Goal: Task Accomplishment & Management: Manage account settings

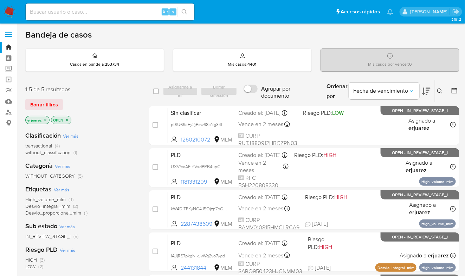
drag, startPoint x: 69, startPoint y: 6, endPoint x: 71, endPoint y: 11, distance: 5.5
click at [69, 6] on div "Alt s" at bounding box center [110, 12] width 169 height 17
click at [72, 12] on input at bounding box center [110, 11] width 169 height 9
paste input "2086044343"
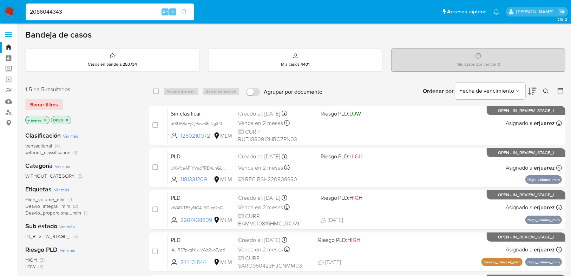
type input "2086044343"
click at [184, 13] on icon "search-icon" at bounding box center [184, 11] width 5 height 5
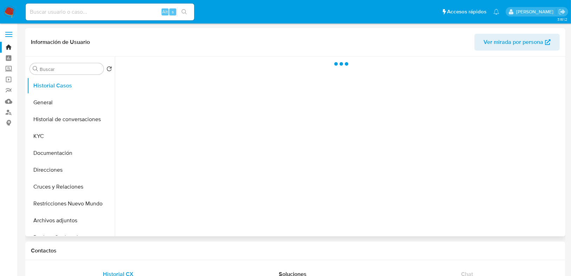
select select "10"
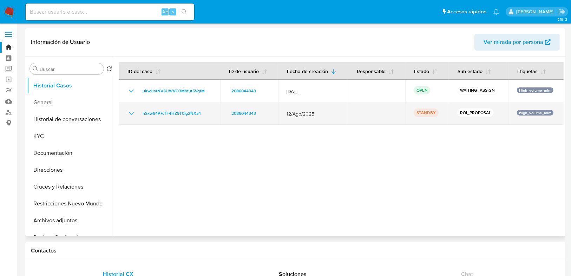
click at [128, 113] on icon "Mostrar/Ocultar" at bounding box center [131, 113] width 8 height 8
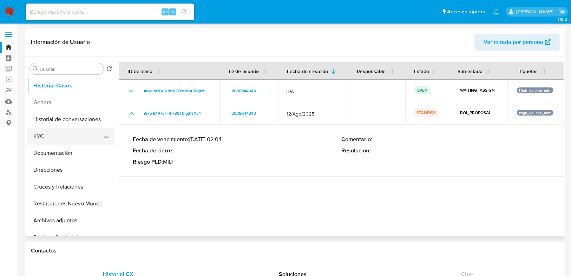
click at [46, 136] on button "KYC" at bounding box center [68, 136] width 82 height 17
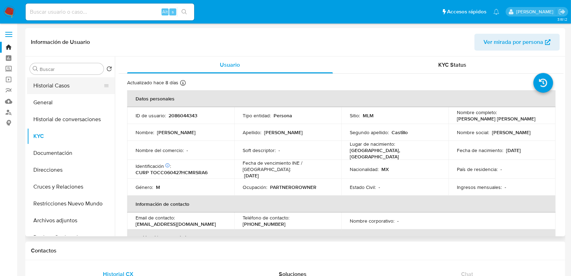
click at [63, 88] on button "Historial Casos" at bounding box center [68, 85] width 82 height 17
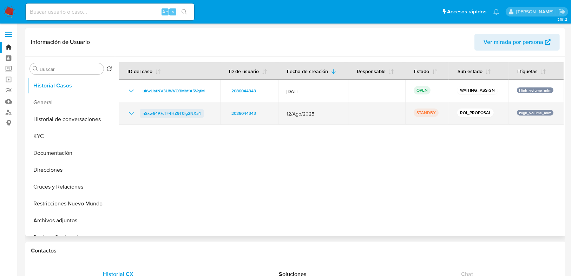
click at [178, 111] on span "nSxw64P7cTF4HZ9T0Ig2NXa4" at bounding box center [172, 113] width 58 height 8
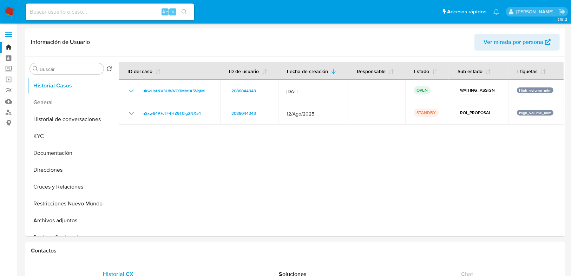
click at [5, 8] on img at bounding box center [10, 12] width 12 height 12
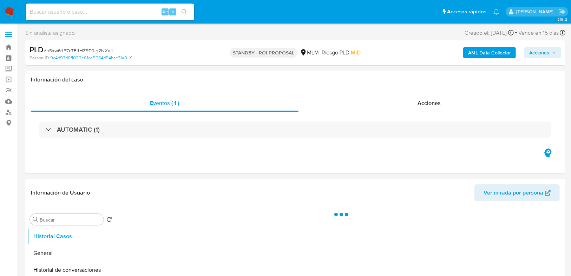
select select "10"
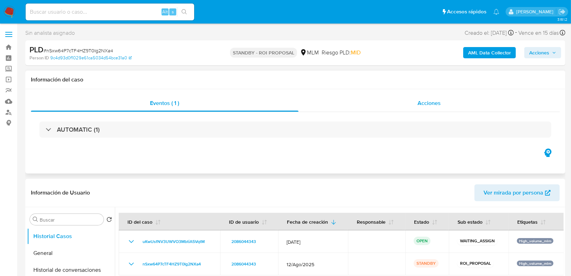
click at [428, 102] on span "Acciones" at bounding box center [429, 103] width 23 height 8
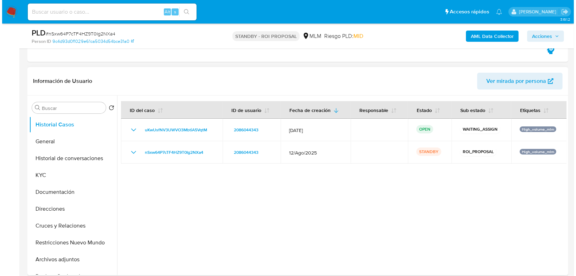
scroll to position [141, 0]
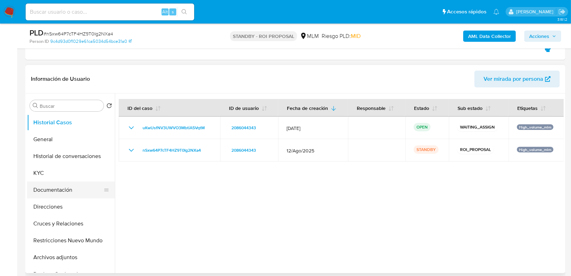
click at [60, 190] on button "Documentación" at bounding box center [68, 190] width 82 height 17
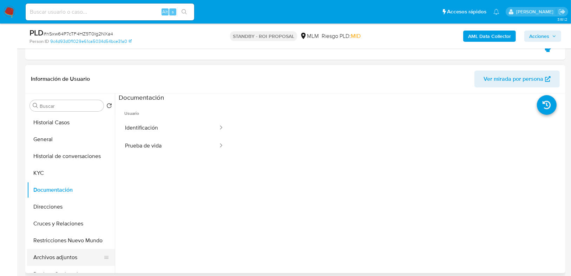
click at [70, 255] on button "Archivos adjuntos" at bounding box center [68, 257] width 82 height 17
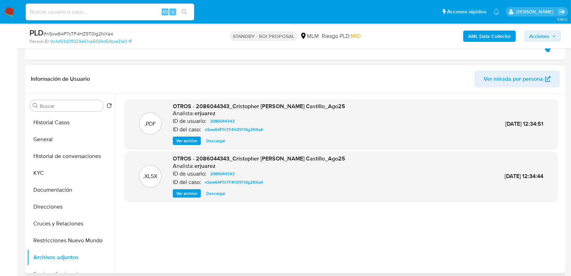
click at [184, 141] on span "Ver archivo" at bounding box center [186, 140] width 21 height 7
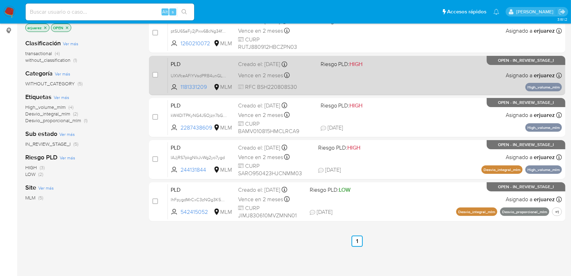
scroll to position [84, 0]
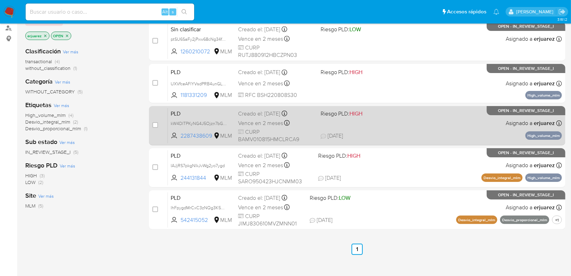
click at [404, 127] on div "PLD kW4DITPKyNG4J5Ojzn7bGEPo 2287438609 MLM Riesgo PLD: HIGH Creado el: 12/09/2…" at bounding box center [365, 125] width 394 height 35
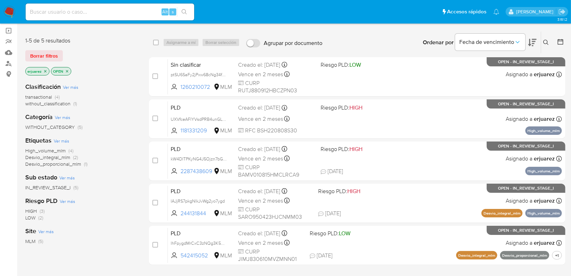
scroll to position [0, 0]
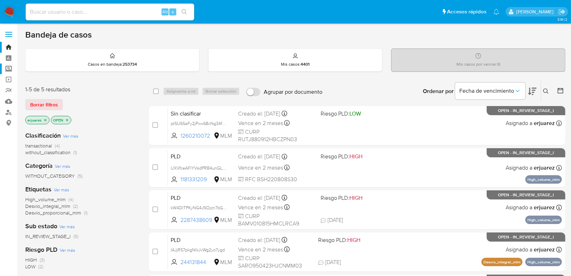
click at [6, 68] on label "Screening" at bounding box center [42, 69] width 84 height 11
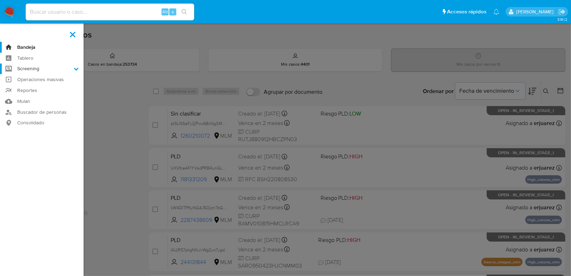
click at [0, 0] on input "Screening" at bounding box center [0, 0] width 0 height 0
click at [36, 95] on link "Herramientas" at bounding box center [42, 96] width 84 height 9
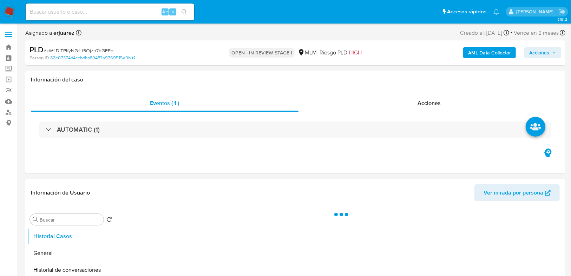
select select "10"
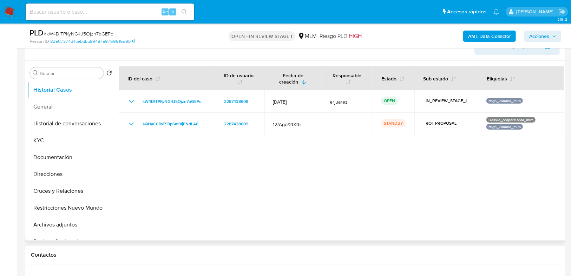
scroll to position [169, 0]
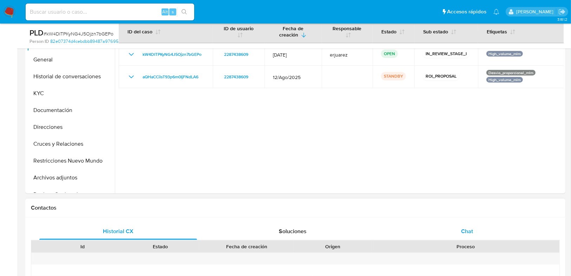
click at [474, 231] on div "Chat" at bounding box center [468, 231] width 158 height 17
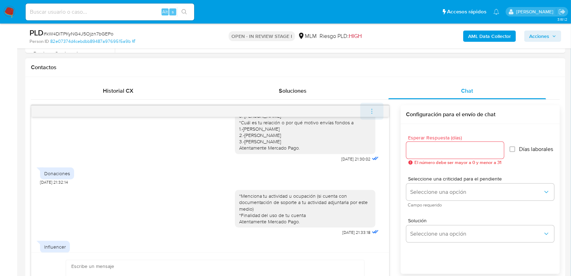
scroll to position [70, 0]
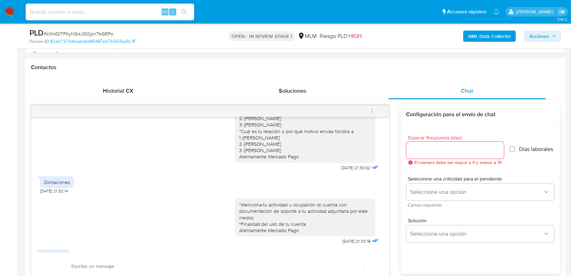
click at [375, 111] on icon "menu-action" at bounding box center [372, 111] width 6 height 6
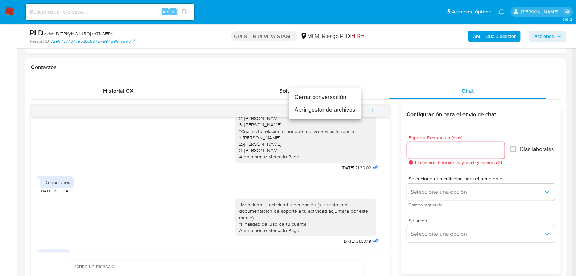
click at [331, 100] on li "Cerrar conversación" at bounding box center [325, 97] width 72 height 13
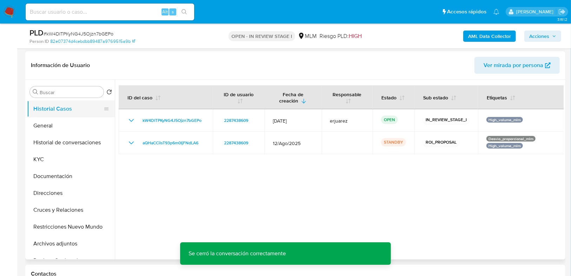
scroll to position [112, 0]
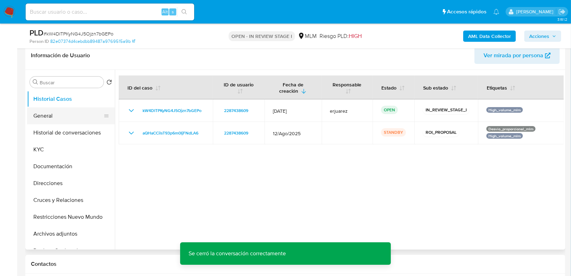
click at [48, 114] on button "General" at bounding box center [68, 116] width 82 height 17
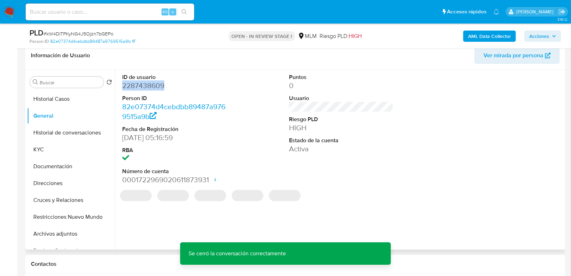
drag, startPoint x: 164, startPoint y: 87, endPoint x: 123, endPoint y: 86, distance: 40.8
click at [123, 86] on dd "2287438609" at bounding box center [174, 86] width 104 height 10
copy dd "2287438609"
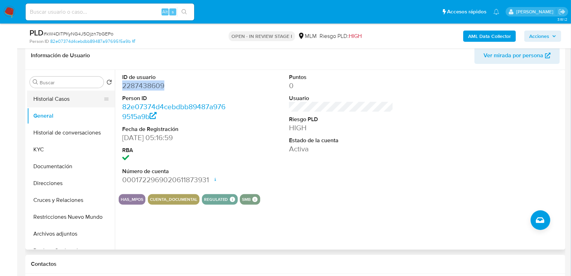
click at [71, 95] on button "Historial Casos" at bounding box center [68, 99] width 82 height 17
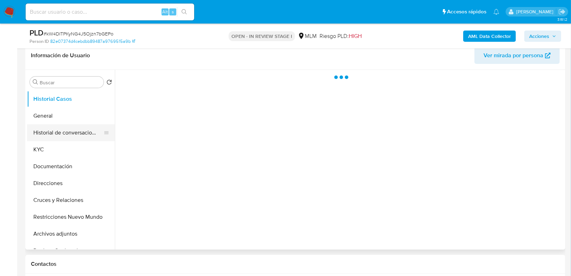
click at [83, 134] on button "Historial de conversaciones" at bounding box center [68, 132] width 82 height 17
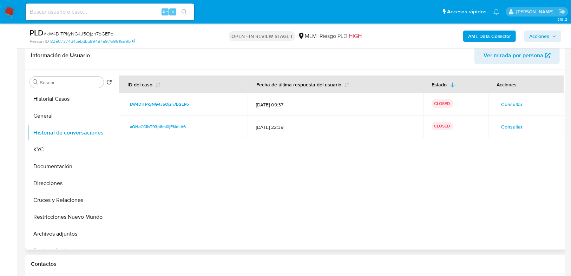
click at [502, 102] on span "Consultar" at bounding box center [512, 104] width 21 height 10
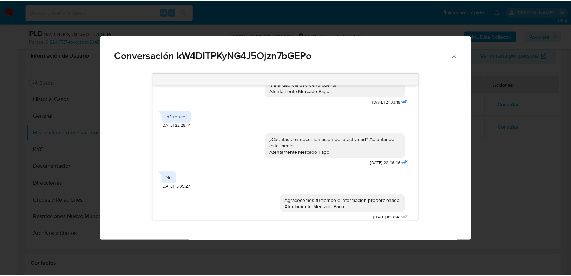
scroll to position [184, 0]
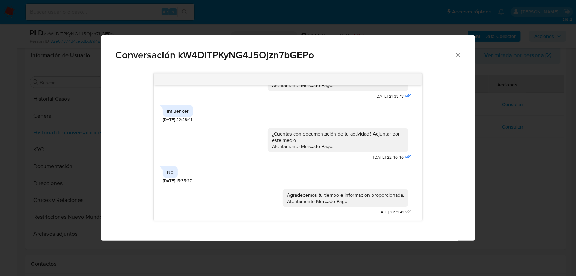
drag, startPoint x: 456, startPoint y: 57, endPoint x: 441, endPoint y: 50, distance: 16.4
click at [456, 57] on icon "Cerrar" at bounding box center [457, 55] width 7 height 7
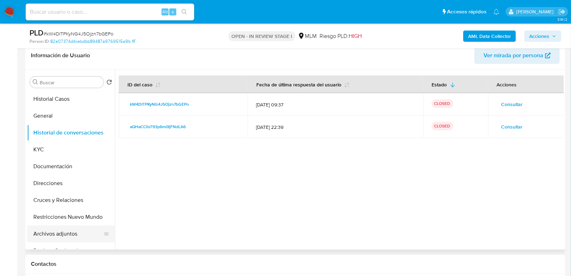
click at [60, 237] on button "Archivos adjuntos" at bounding box center [68, 234] width 82 height 17
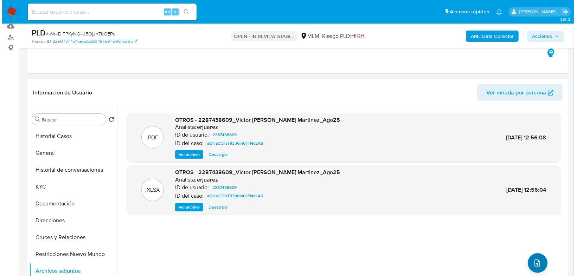
scroll to position [84, 0]
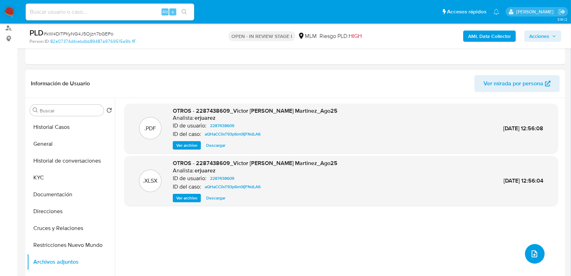
click at [527, 257] on button "upload-file" at bounding box center [535, 254] width 20 height 20
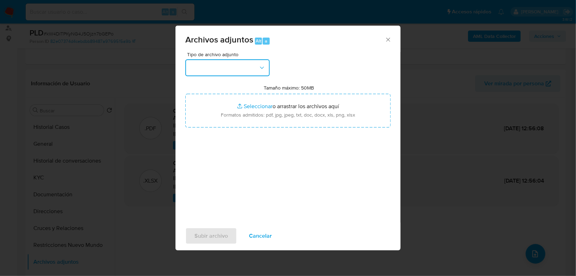
click at [212, 75] on button "button" at bounding box center [227, 67] width 84 height 17
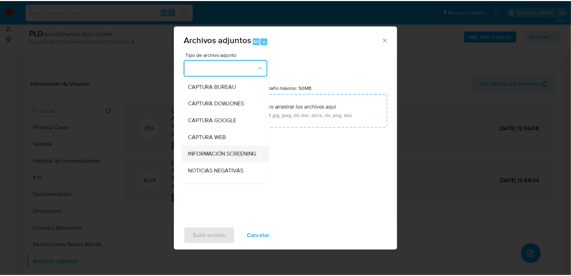
scroll to position [56, 0]
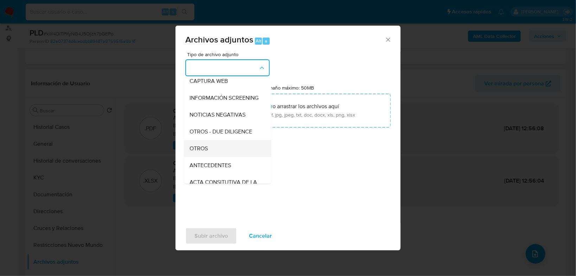
click at [201, 152] on span "OTROS" at bounding box center [198, 148] width 18 height 7
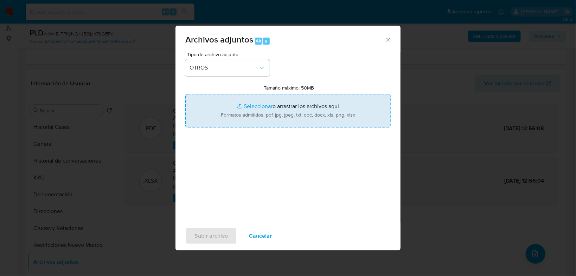
click at [255, 106] on input "Tamaño máximo: 50MB Seleccionar archivos" at bounding box center [287, 111] width 205 height 34
type input "C:\fakepath\2287438609_Victor Agustin Balderas Martinez_Sep25.pdf"
click at [244, 105] on input "Tamaño máximo: 50MB Seleccionar archivos" at bounding box center [287, 111] width 205 height 34
type input "C:\fakepath\2287438609_Victor Agustin Balderas Martinez_Sep25.xlsx"
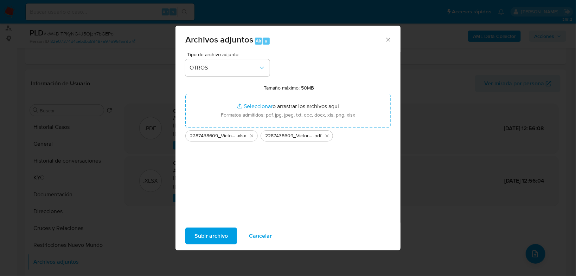
click at [216, 235] on span "Subir archivo" at bounding box center [210, 235] width 33 height 15
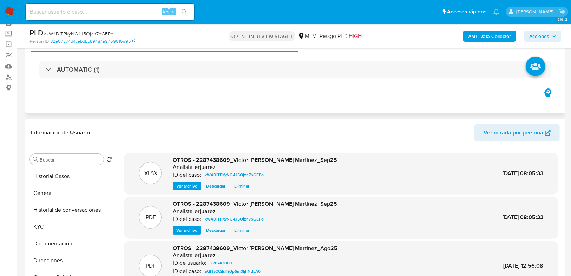
scroll to position [28, 0]
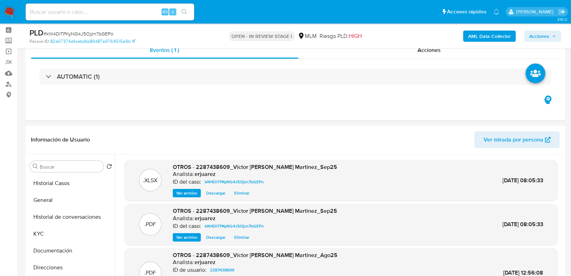
click at [548, 35] on span "Acciones" at bounding box center [540, 36] width 20 height 11
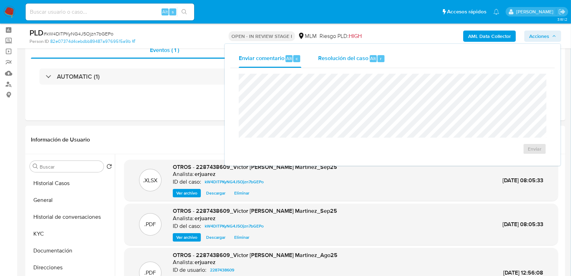
click at [333, 58] on span "Resolución del caso" at bounding box center [343, 58] width 50 height 8
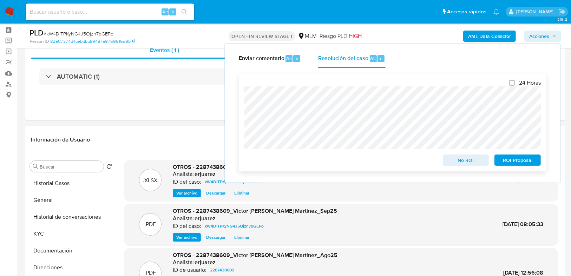
click at [509, 162] on span "ROI Proposal" at bounding box center [518, 160] width 37 height 10
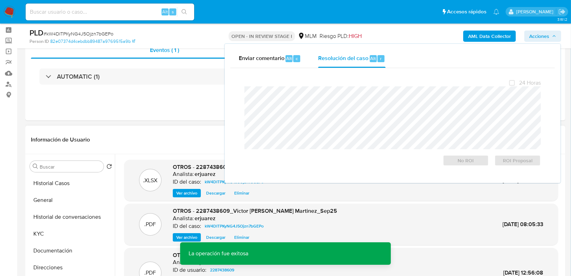
drag, startPoint x: 161, startPoint y: 129, endPoint x: 167, endPoint y: 128, distance: 6.5
click at [161, 129] on div "Información de Usuario Ver mirada por persona" at bounding box center [295, 140] width 540 height 28
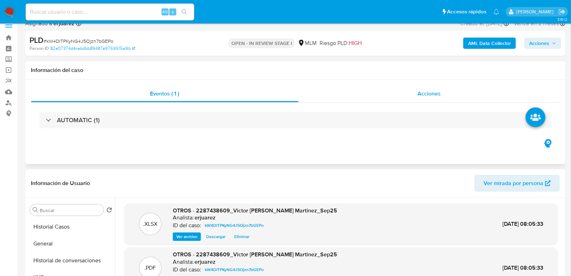
scroll to position [0, 0]
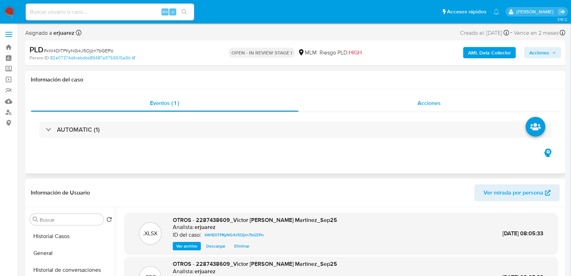
click at [344, 111] on div "Acciones" at bounding box center [430, 103] width 262 height 17
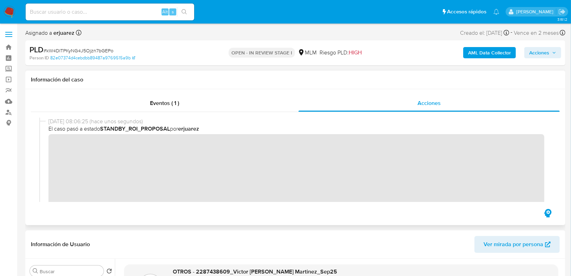
scroll to position [112, 0]
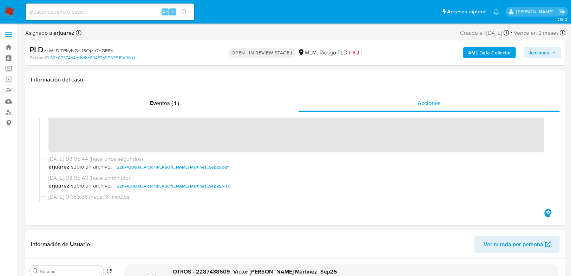
click at [10, 14] on img at bounding box center [10, 12] width 12 height 12
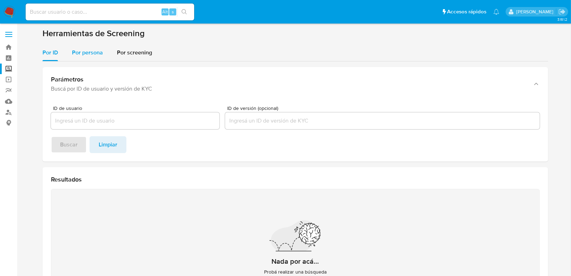
click at [87, 56] on span "Por persona" at bounding box center [87, 52] width 31 height 8
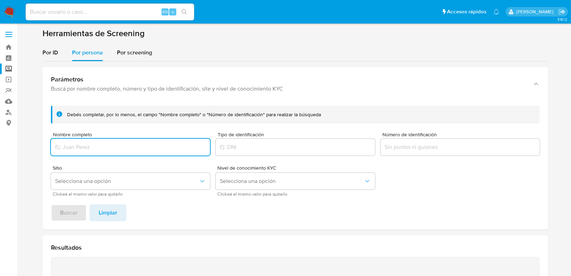
click at [105, 147] on input "Nombre completo" at bounding box center [130, 147] width 159 height 9
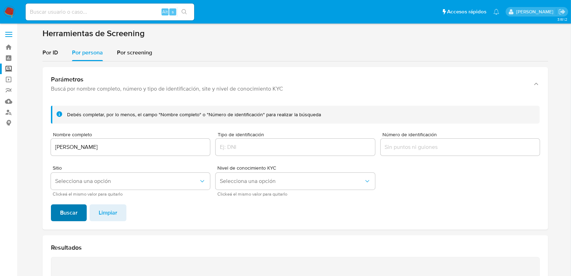
click at [75, 215] on span "Buscar" at bounding box center [69, 212] width 18 height 15
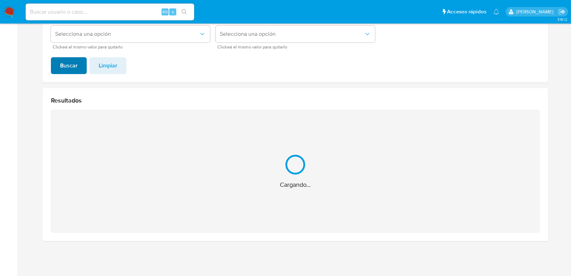
scroll to position [36, 0]
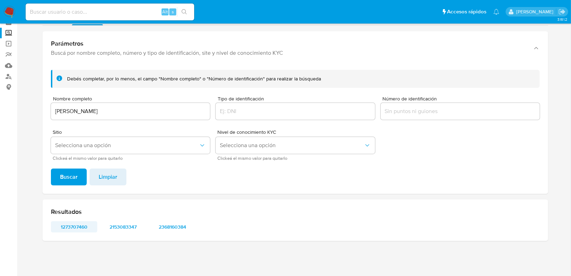
click at [80, 225] on span "1273707460" at bounding box center [74, 227] width 37 height 10
click at [131, 227] on span "2153083347" at bounding box center [123, 227] width 37 height 10
click at [167, 225] on span "2368160384" at bounding box center [172, 227] width 37 height 10
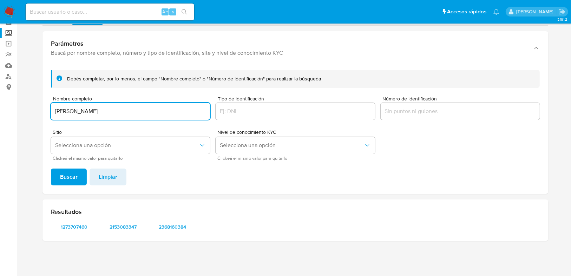
drag, startPoint x: 155, startPoint y: 111, endPoint x: 47, endPoint y: 137, distance: 111.3
click at [7, 114] on section "Bandeja Tablero Screening Búsqueda en Listas Watchlist Herramientas Operaciones…" at bounding box center [285, 120] width 571 height 312
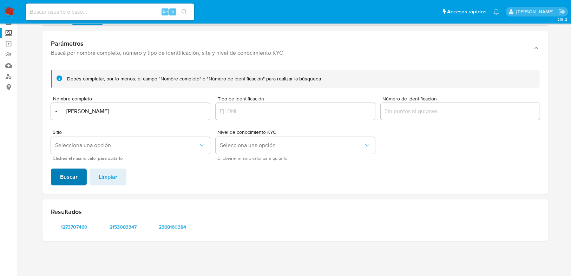
click at [74, 170] on span "Buscar" at bounding box center [69, 176] width 18 height 15
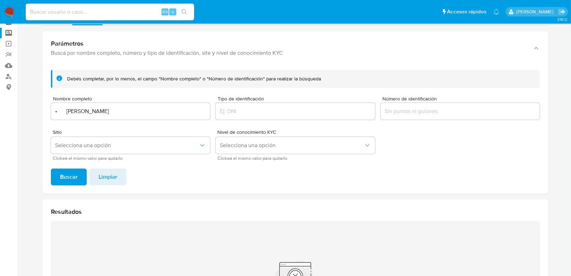
click at [65, 112] on input "• [PERSON_NAME]" at bounding box center [130, 111] width 159 height 9
click at [71, 178] on span "Buscar" at bounding box center [69, 176] width 18 height 15
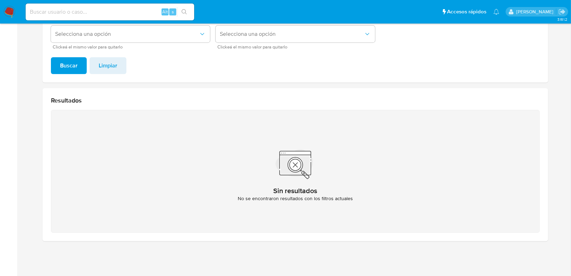
scroll to position [63, 0]
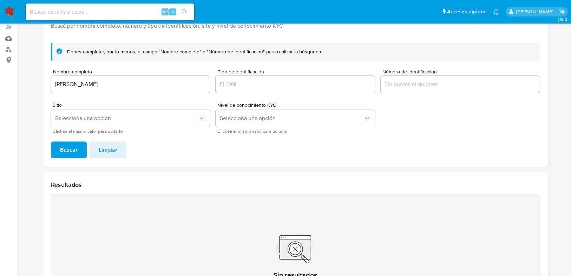
drag, startPoint x: 21, startPoint y: 78, endPoint x: -37, endPoint y: 79, distance: 58.3
click at [0, 79] on html "Pausado Ver notificaciones Alt s Accesos rápidos Presiona las siguientes teclas…" at bounding box center [285, 149] width 571 height 424
drag, startPoint x: 131, startPoint y: 76, endPoint x: 131, endPoint y: 82, distance: 6.0
click at [131, 77] on div "[PERSON_NAME]" at bounding box center [130, 84] width 159 height 17
click at [131, 83] on input "[PERSON_NAME]" at bounding box center [130, 84] width 159 height 9
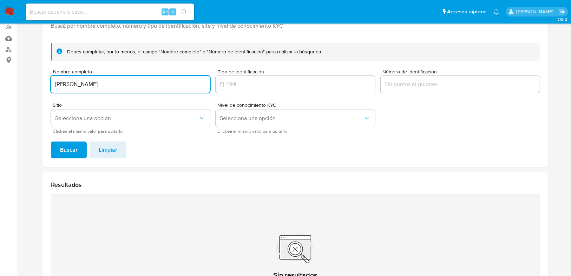
drag, startPoint x: 131, startPoint y: 85, endPoint x: 16, endPoint y: 84, distance: 115.3
click at [16, 84] on section "Bandeja Tablero Screening Búsqueda en Listas Watchlist Herramientas Operaciones…" at bounding box center [285, 149] width 571 height 424
click at [69, 85] on input "• [PERSON_NAME]" at bounding box center [130, 84] width 159 height 9
type input "[PERSON_NAME]"
click at [66, 153] on span "Buscar" at bounding box center [69, 149] width 18 height 15
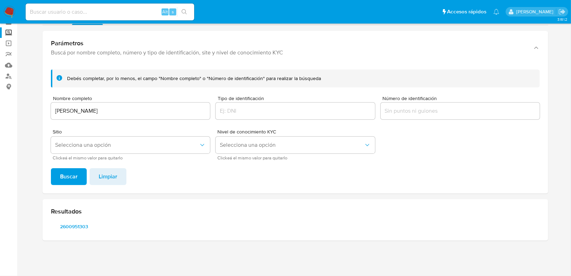
scroll to position [36, 0]
click at [64, 227] on span "2600951303" at bounding box center [74, 227] width 37 height 10
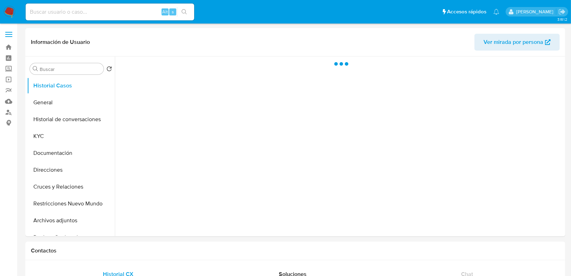
select select "10"
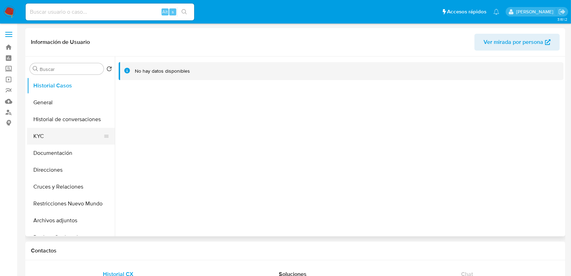
click at [46, 142] on button "KYC" at bounding box center [68, 136] width 82 height 17
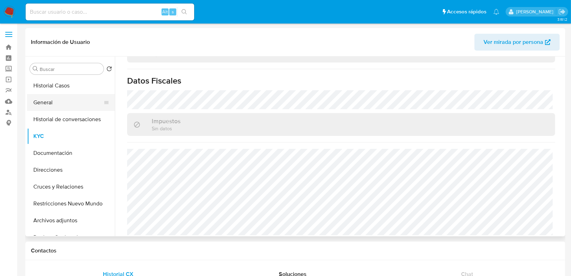
drag, startPoint x: 59, startPoint y: 105, endPoint x: 61, endPoint y: 102, distance: 3.7
click at [58, 104] on button "General" at bounding box center [68, 102] width 82 height 17
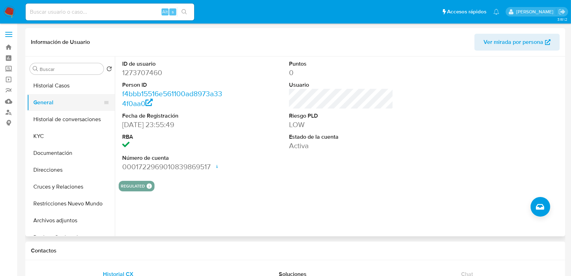
click at [50, 105] on button "General" at bounding box center [68, 102] width 82 height 17
click at [47, 137] on button "KYC" at bounding box center [68, 136] width 82 height 17
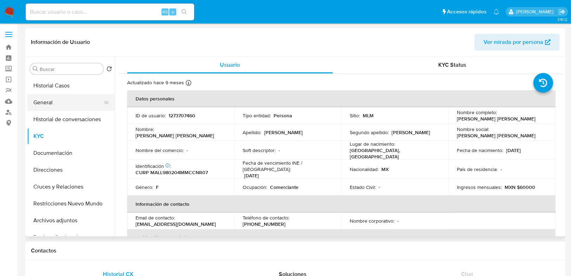
click at [56, 103] on button "General" at bounding box center [68, 102] width 82 height 17
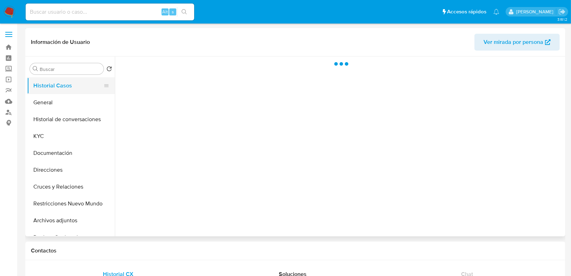
select select "10"
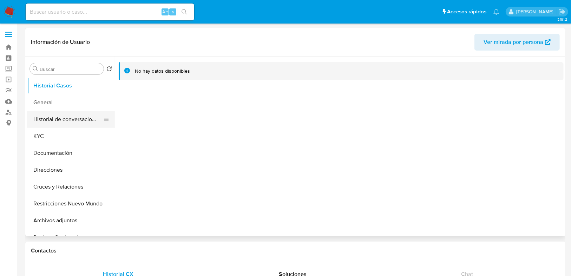
click at [44, 113] on button "Historial de conversaciones" at bounding box center [68, 119] width 82 height 17
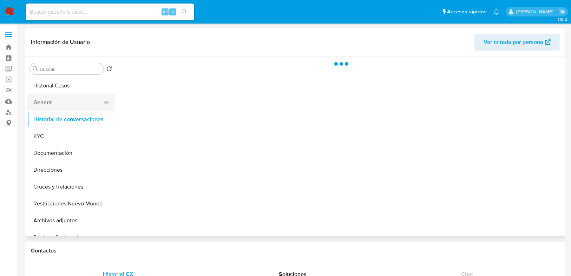
click at [43, 105] on button "General" at bounding box center [68, 102] width 82 height 17
select select "10"
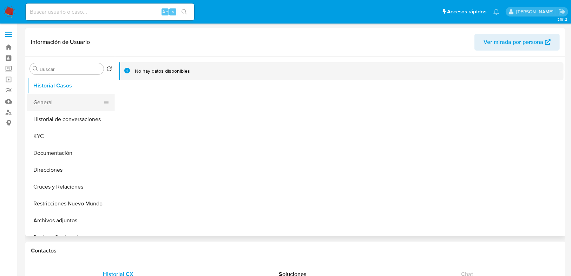
click at [50, 103] on button "General" at bounding box center [68, 102] width 82 height 17
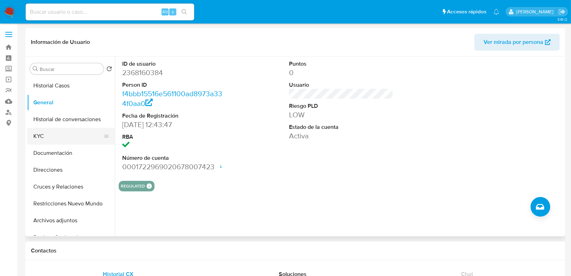
click at [49, 136] on button "KYC" at bounding box center [68, 136] width 82 height 17
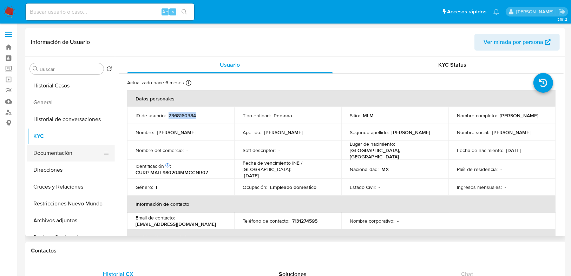
drag, startPoint x: 169, startPoint y: 116, endPoint x: 40, endPoint y: 150, distance: 132.8
click at [202, 114] on div "ID de usuario : 2368160384" at bounding box center [181, 115] width 90 height 6
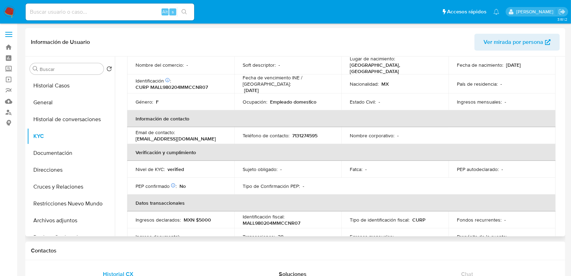
scroll to position [28, 0]
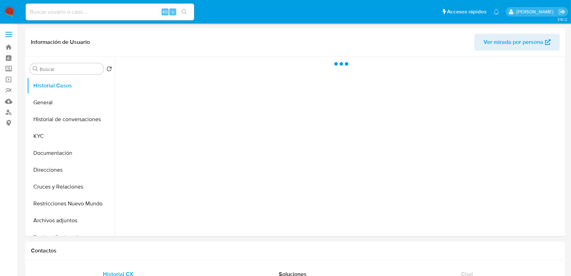
select select "10"
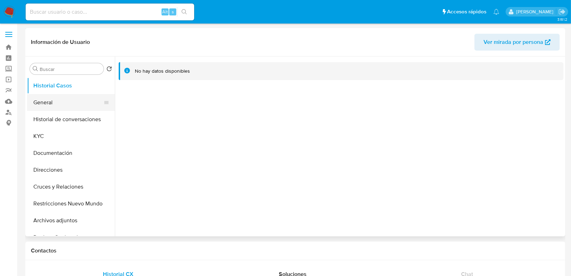
click at [60, 107] on button "General" at bounding box center [68, 102] width 82 height 17
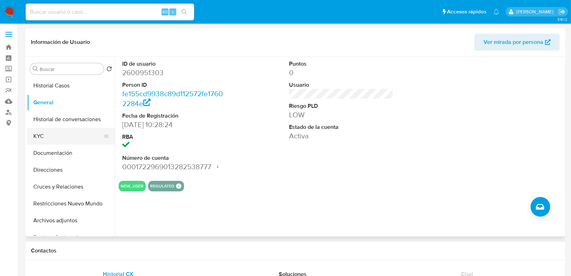
click at [59, 135] on button "KYC" at bounding box center [68, 136] width 82 height 17
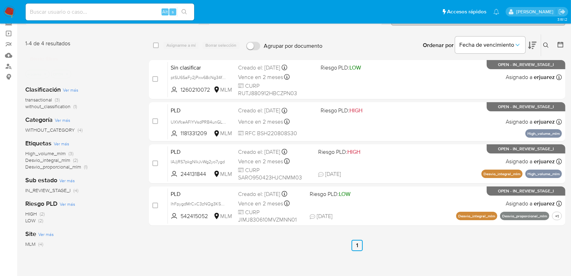
scroll to position [56, 0]
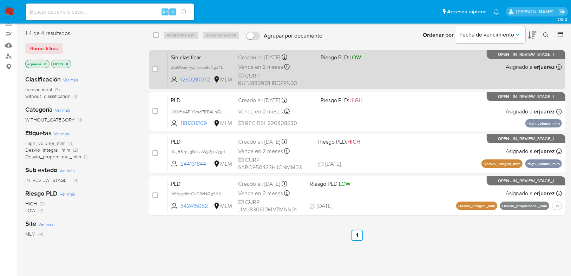
click at [387, 77] on div "Sin clasificar ptSU6SaFy2jPxw68cNg34fGa 1260210072 MLM Riesgo PLD: LOW Creado e…" at bounding box center [365, 69] width 394 height 35
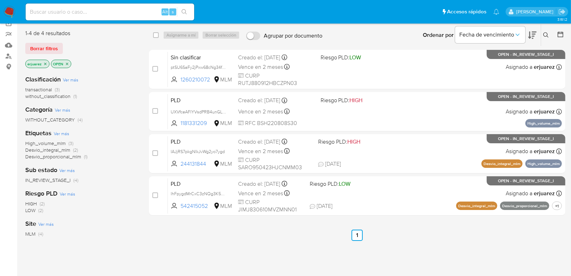
click at [43, 6] on div "Alt s" at bounding box center [110, 12] width 169 height 17
click at [45, 8] on input at bounding box center [110, 11] width 169 height 9
paste input "556099022"
type input "556099022"
click at [183, 13] on icon "search-icon" at bounding box center [185, 12] width 6 height 6
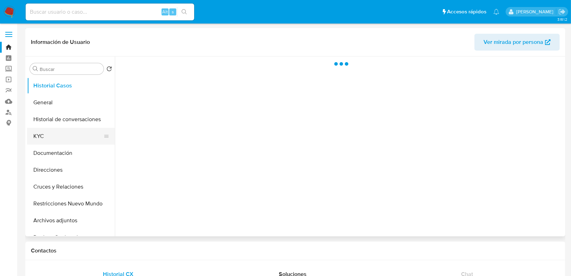
select select "10"
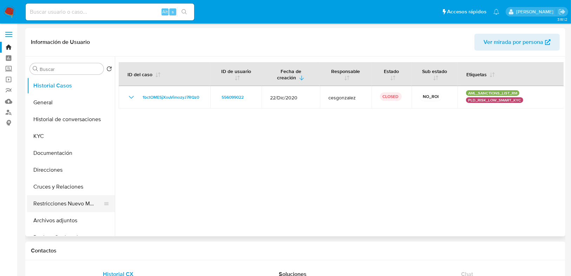
drag, startPoint x: 56, startPoint y: 207, endPoint x: 61, endPoint y: 206, distance: 5.0
click at [56, 207] on button "Restricciones Nuevo Mundo" at bounding box center [68, 203] width 82 height 17
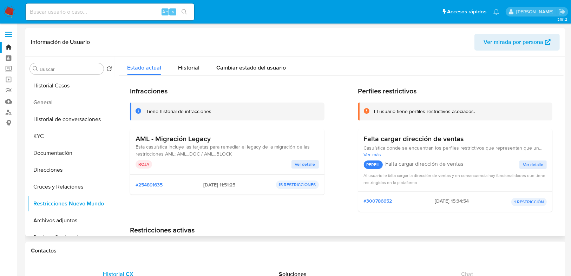
click at [312, 168] on span "Ver detalle" at bounding box center [305, 164] width 20 height 7
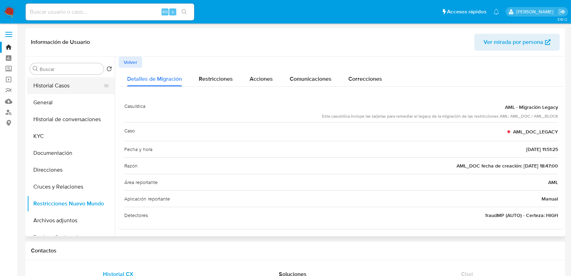
click at [63, 86] on button "Historial Casos" at bounding box center [68, 85] width 82 height 17
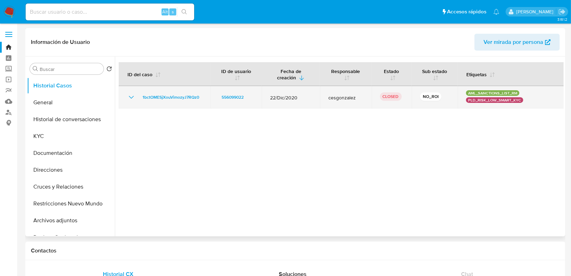
click at [132, 99] on icon "Mostrar/Ocultar" at bounding box center [131, 97] width 8 height 8
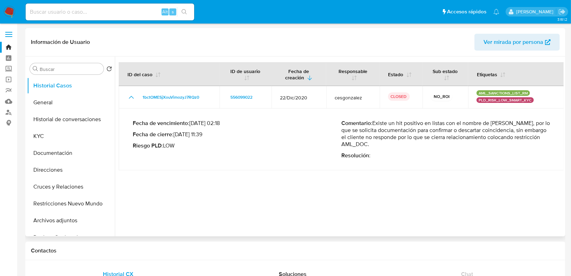
drag, startPoint x: 492, startPoint y: 124, endPoint x: 536, endPoint y: 133, distance: 44.1
click at [536, 133] on p "Comentario : Existe un hit positivo en listas con el nombre de Juan Carlos Ruiz…" at bounding box center [446, 134] width 209 height 28
click at [60, 157] on button "Documentación" at bounding box center [68, 153] width 82 height 17
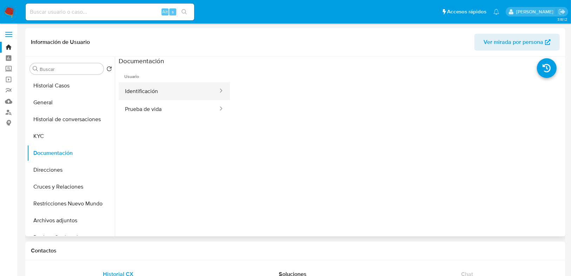
click at [139, 92] on button "Identificación" at bounding box center [169, 91] width 100 height 18
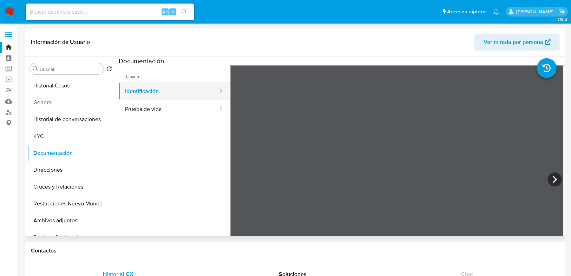
click at [143, 97] on button "Identificación" at bounding box center [169, 91] width 100 height 18
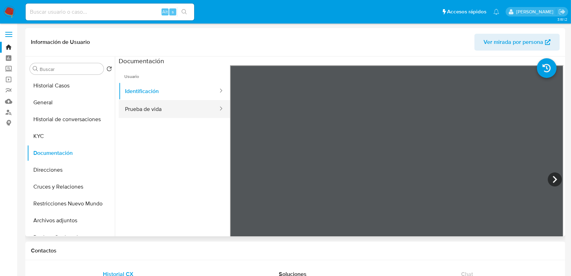
click at [143, 103] on button "Prueba de vida" at bounding box center [169, 109] width 100 height 18
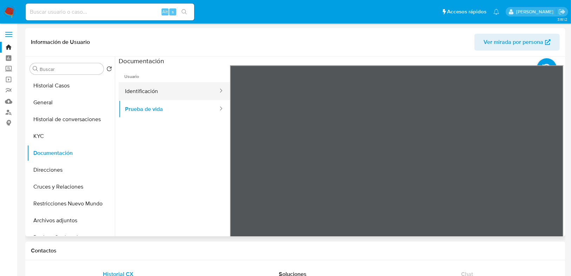
click at [145, 91] on button "Identificación" at bounding box center [169, 91] width 100 height 18
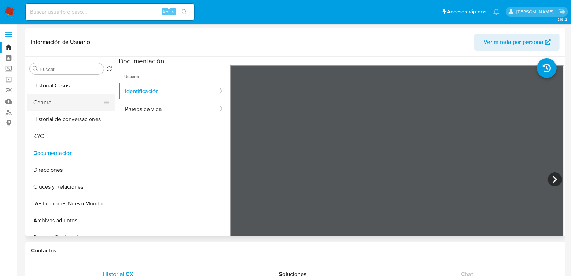
click at [68, 103] on button "General" at bounding box center [68, 102] width 82 height 17
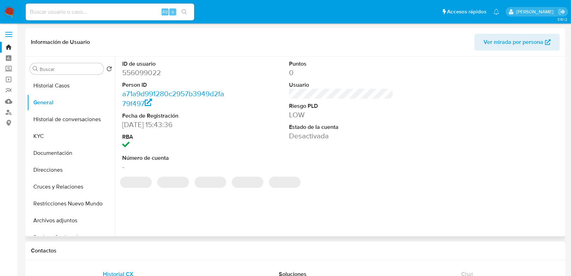
drag, startPoint x: 138, startPoint y: 72, endPoint x: 117, endPoint y: 67, distance: 21.6
click at [138, 72] on dd "556099022" at bounding box center [174, 73] width 104 height 10
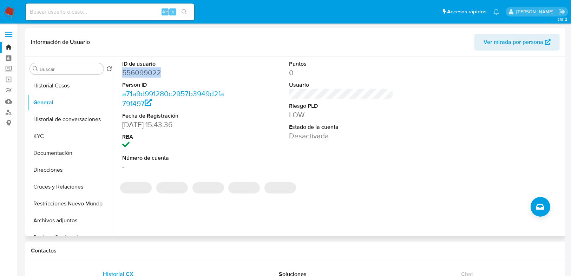
drag, startPoint x: 122, startPoint y: 72, endPoint x: 168, endPoint y: 69, distance: 45.4
click at [168, 69] on dd "556099022" at bounding box center [174, 73] width 104 height 10
copy dd "556099022"
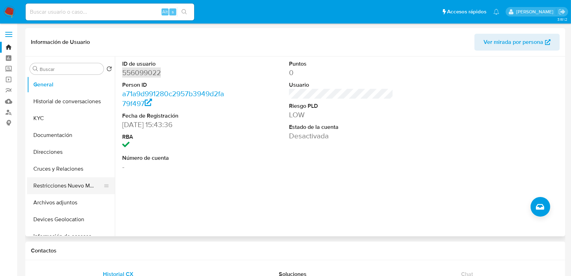
scroll to position [28, 0]
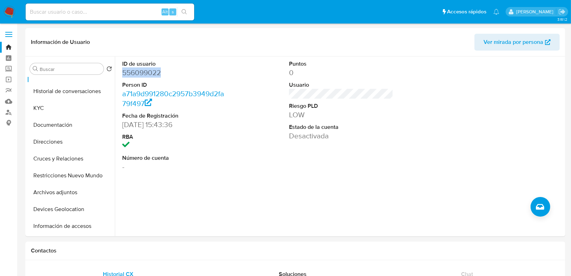
drag, startPoint x: 48, startPoint y: 173, endPoint x: 22, endPoint y: 174, distance: 26.0
click at [48, 173] on button "Restricciones Nuevo Mundo" at bounding box center [71, 175] width 88 height 17
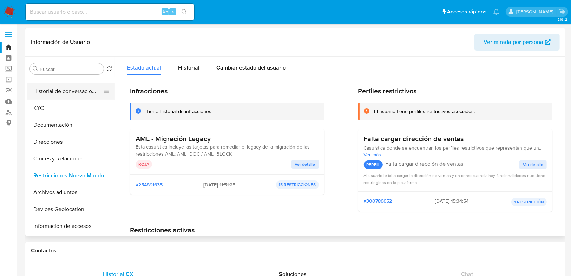
click at [73, 84] on button "Historial de conversaciones" at bounding box center [68, 91] width 82 height 17
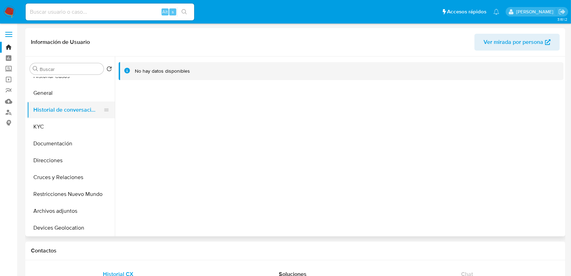
scroll to position [0, 0]
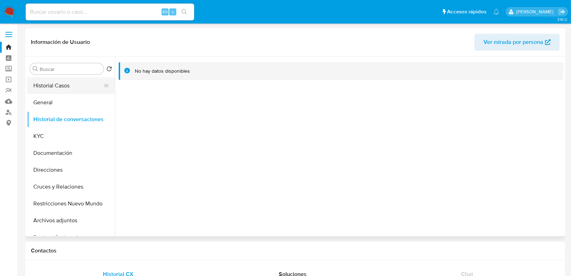
click at [65, 88] on button "Historial Casos" at bounding box center [68, 85] width 82 height 17
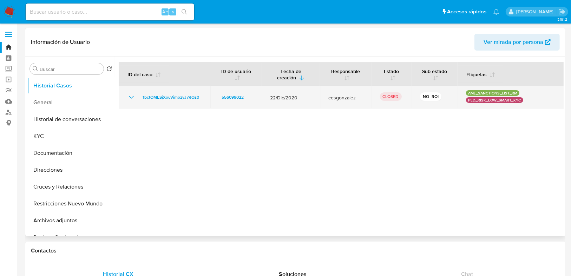
click at [134, 98] on icon "Mostrar/Ocultar" at bounding box center [131, 97] width 8 height 8
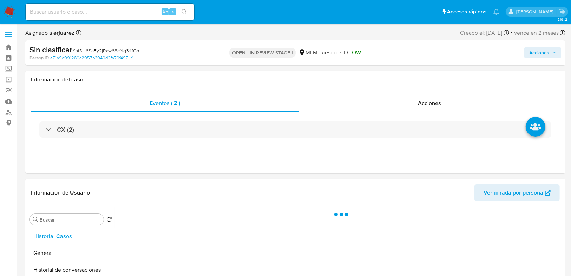
select select "10"
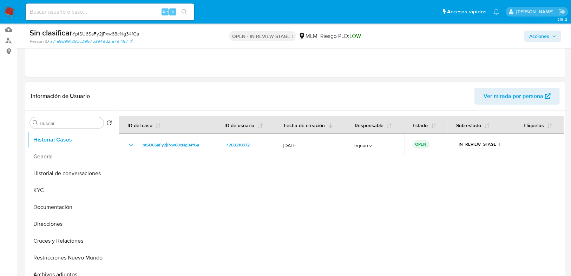
scroll to position [141, 0]
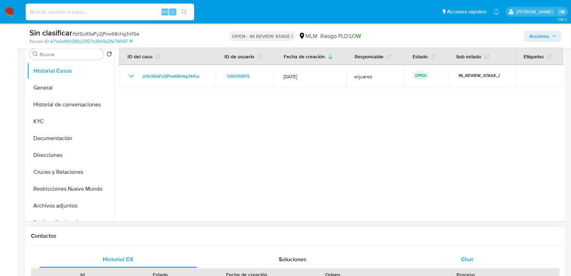
click at [467, 253] on div "Chat" at bounding box center [468, 259] width 158 height 17
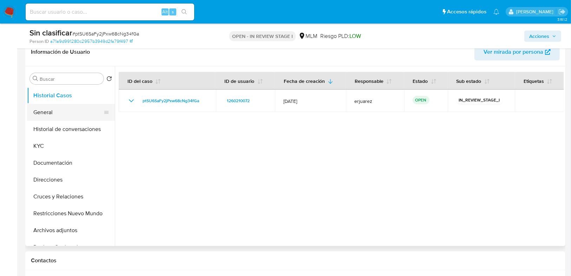
scroll to position [112, 0]
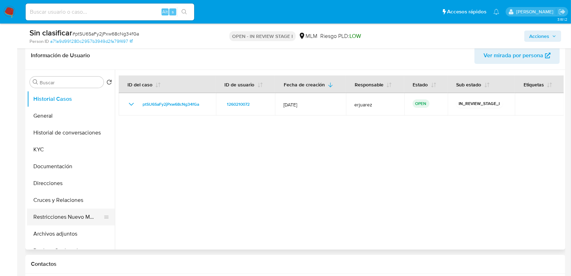
click at [68, 224] on button "Restricciones Nuevo Mundo" at bounding box center [68, 217] width 82 height 17
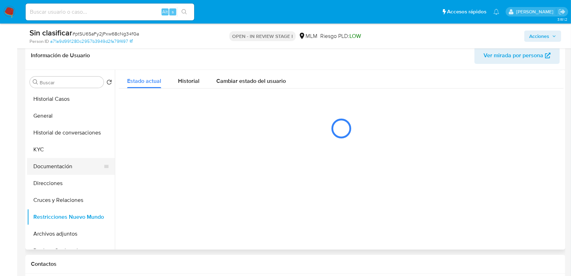
drag, startPoint x: 56, startPoint y: 171, endPoint x: 63, endPoint y: 167, distance: 8.3
click at [56, 171] on button "Documentación" at bounding box center [68, 166] width 82 height 17
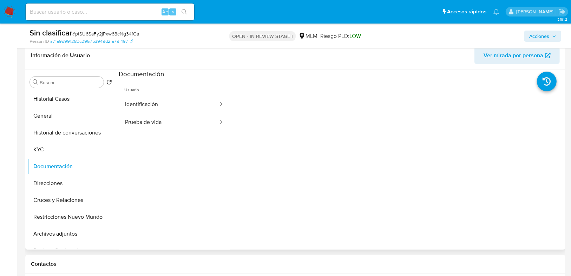
click at [157, 122] on button "Prueba de vida" at bounding box center [169, 123] width 100 height 18
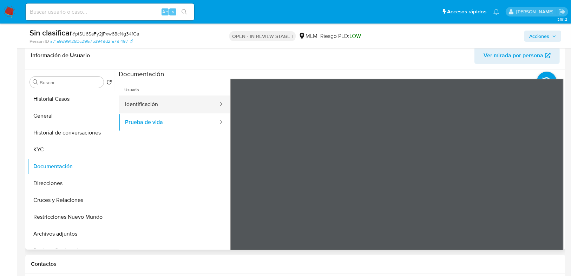
drag, startPoint x: 146, startPoint y: 107, endPoint x: 205, endPoint y: 109, distance: 58.7
click at [146, 108] on button "Identificación" at bounding box center [169, 105] width 100 height 18
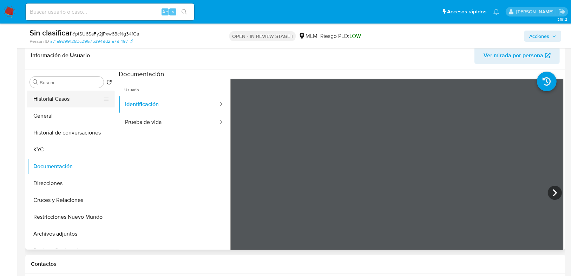
click at [58, 99] on button "Historial Casos" at bounding box center [68, 99] width 82 height 17
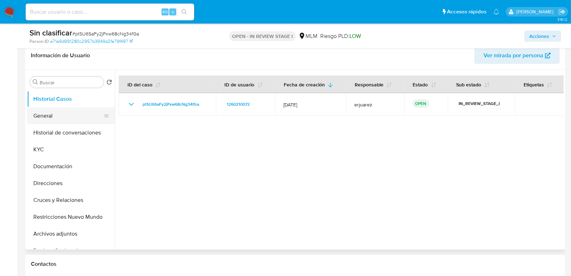
click at [56, 113] on button "General" at bounding box center [68, 116] width 82 height 17
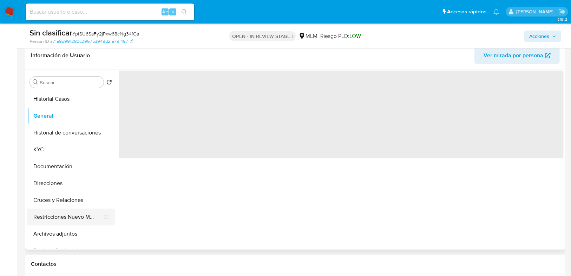
scroll to position [28, 0]
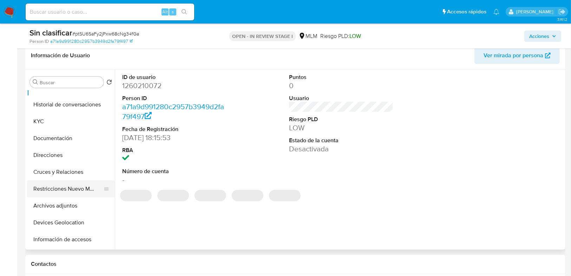
click at [65, 191] on button "Restricciones Nuevo Mundo" at bounding box center [68, 189] width 82 height 17
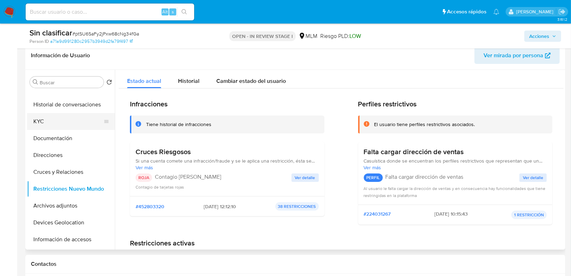
click at [56, 122] on button "KYC" at bounding box center [68, 121] width 82 height 17
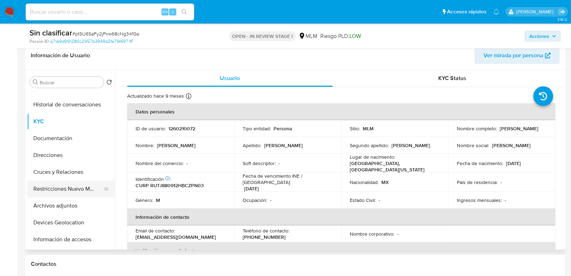
click at [74, 192] on button "Restricciones Nuevo Mundo" at bounding box center [68, 189] width 82 height 17
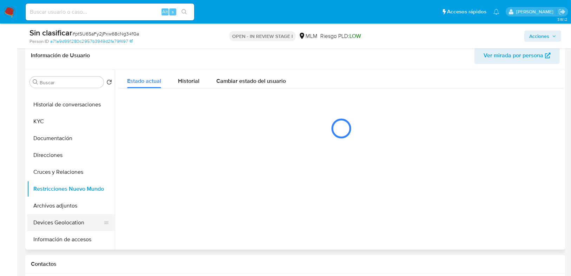
click at [69, 224] on button "Devices Geolocation" at bounding box center [68, 222] width 82 height 17
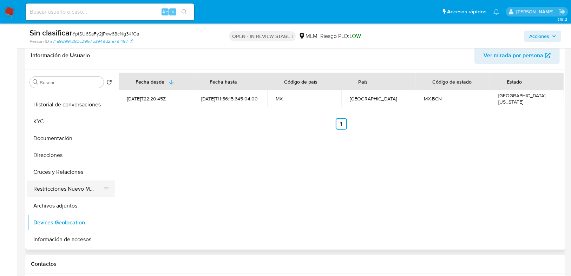
click at [67, 186] on button "Restricciones Nuevo Mundo" at bounding box center [68, 189] width 82 height 17
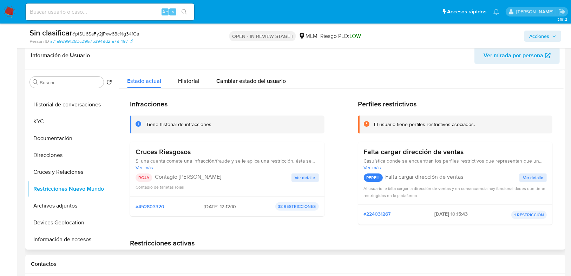
click at [295, 177] on span "Ver detalle" at bounding box center [305, 177] width 20 height 7
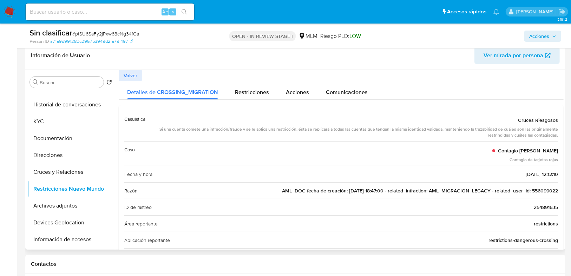
drag, startPoint x: 529, startPoint y: 190, endPoint x: 561, endPoint y: 190, distance: 32.0
drag, startPoint x: 528, startPoint y: 184, endPoint x: 528, endPoint y: 189, distance: 4.6
click at [528, 185] on div "Razón AML_DOC fecha de creación: 30/12/2020 18:47:00 - related_infraction: AML_…" at bounding box center [341, 190] width 434 height 17
drag, startPoint x: 530, startPoint y: 190, endPoint x: 563, endPoint y: 190, distance: 33.0
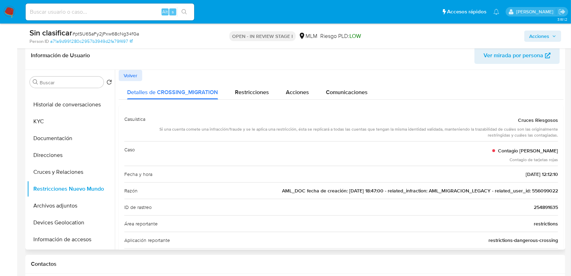
click at [563, 190] on div at bounding box center [339, 160] width 449 height 180
click at [62, 142] on button "Documentación" at bounding box center [68, 138] width 82 height 17
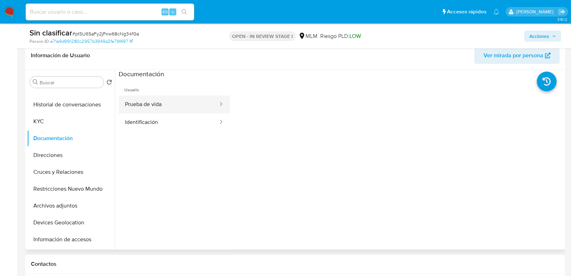
click at [176, 100] on button "Prueba de vida" at bounding box center [169, 105] width 100 height 18
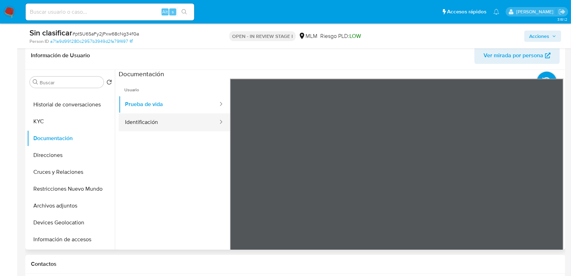
click at [147, 118] on button "Identificación" at bounding box center [169, 123] width 100 height 18
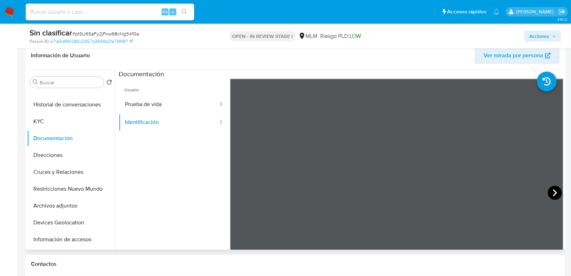
click at [556, 194] on icon at bounding box center [555, 193] width 14 height 14
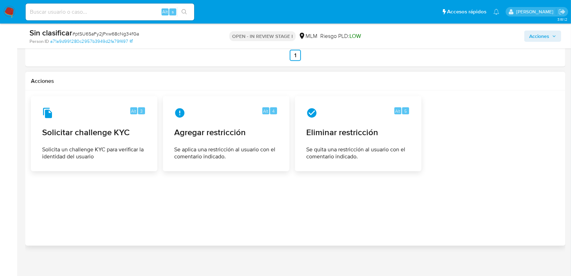
scroll to position [966, 0]
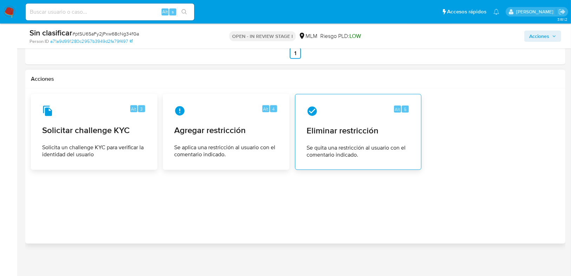
click at [356, 140] on div "Alt 5 Eliminar restricción Se quita una restricción al usuario con el comentari…" at bounding box center [358, 132] width 115 height 64
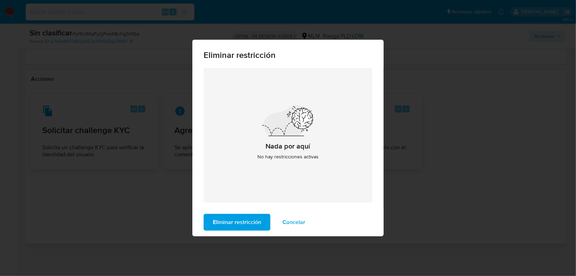
click at [264, 150] on div "Nada por aquí No hay restricciones activas" at bounding box center [287, 135] width 169 height 135
click at [247, 218] on span "Eliminar restricción" at bounding box center [237, 222] width 48 height 15
click at [246, 224] on span "Eliminar restricción" at bounding box center [237, 222] width 48 height 15
click at [102, 193] on div "Eliminar restricción Nada por aquí No hay restricciones activas Eliminar restri…" at bounding box center [288, 138] width 576 height 276
click at [287, 224] on span "Cancelar" at bounding box center [293, 222] width 23 height 15
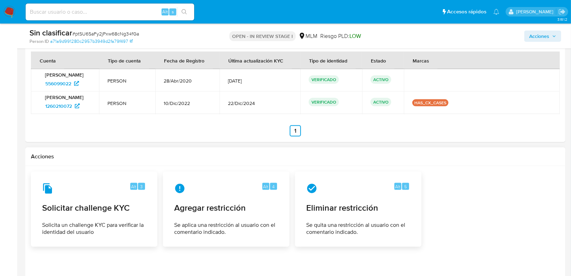
scroll to position [854, 0]
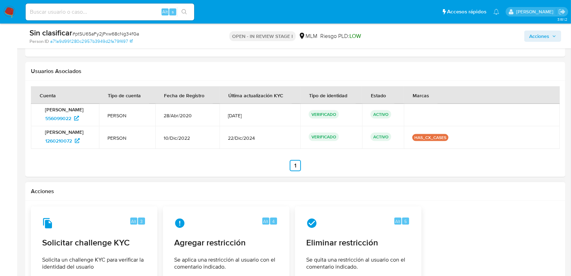
click at [8, 14] on img at bounding box center [10, 12] width 12 height 12
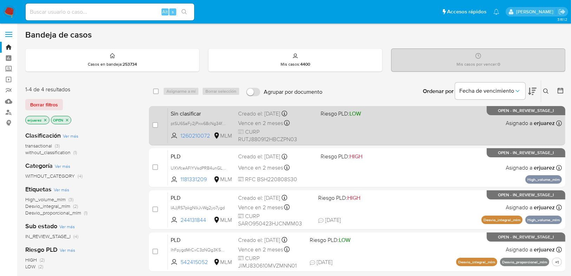
click at [346, 125] on div "Sin clasificar ptSU6SaFy2jPxw68cNg34fGa 1260210072 MLM Riesgo PLD: LOW Creado e…" at bounding box center [365, 125] width 394 height 35
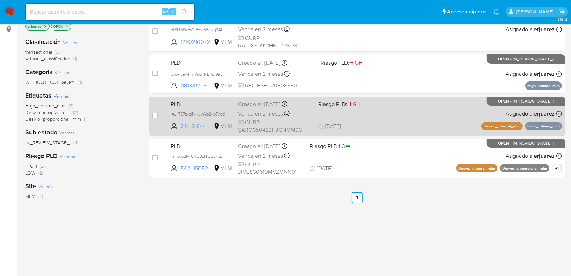
scroll to position [84, 0]
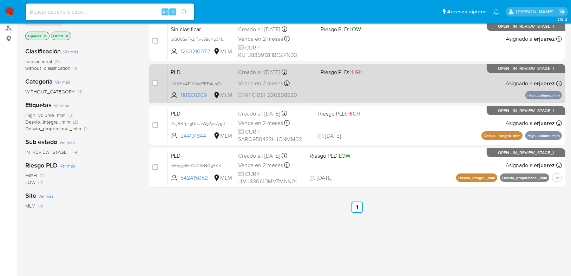
click at [383, 88] on div "PLD UXVfceAFlYVsdPRB4unGL6FB 1181331209 MLM Riesgo PLD: HIGH Creado el: [DATE] …" at bounding box center [365, 83] width 394 height 35
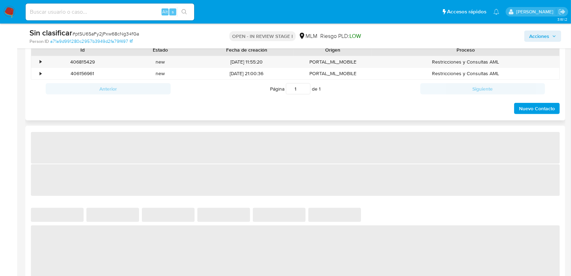
select select "10"
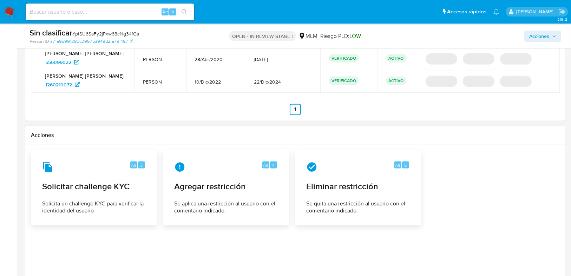
scroll to position [787, 0]
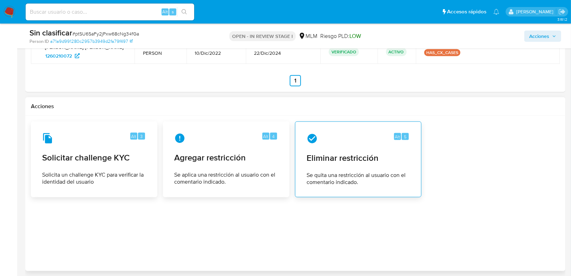
click at [345, 143] on div "Alt 5 Eliminar restricción Se quita una restricción al usuario con el comentari…" at bounding box center [358, 160] width 115 height 64
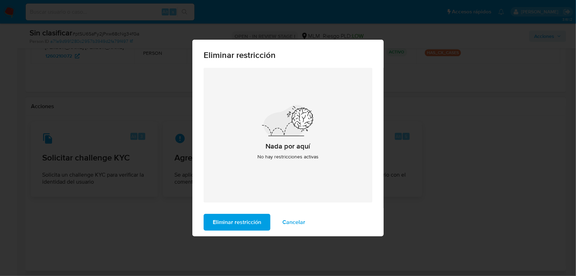
click at [271, 166] on div "Nada por aquí No hay restricciones activas" at bounding box center [287, 135] width 169 height 135
click at [271, 165] on div "Nada por aquí No hay restricciones activas" at bounding box center [287, 135] width 169 height 135
click at [239, 58] on span "Eliminar restricción" at bounding box center [287, 55] width 169 height 8
click at [124, 145] on div "Eliminar restricción Nada por aquí No hay restricciones activas Eliminar restri…" at bounding box center [288, 138] width 576 height 276
drag, startPoint x: 287, startPoint y: 220, endPoint x: 276, endPoint y: 212, distance: 13.8
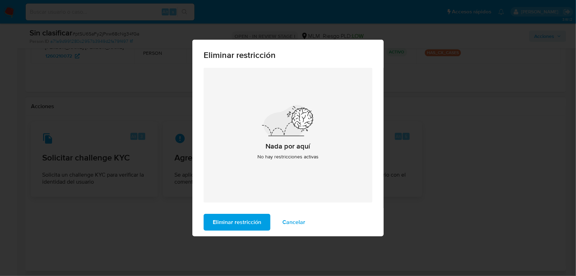
click at [287, 220] on span "Cancelar" at bounding box center [293, 222] width 23 height 15
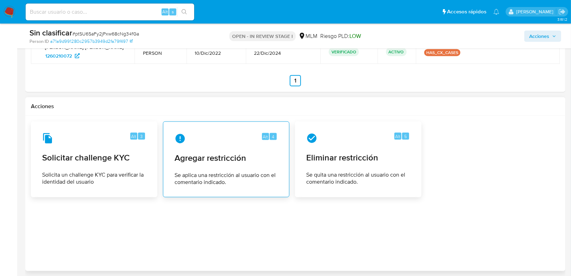
click at [201, 165] on div "Alt 4 Agregar restricción Se aplica una restricción al usuario con el comentari…" at bounding box center [226, 160] width 115 height 64
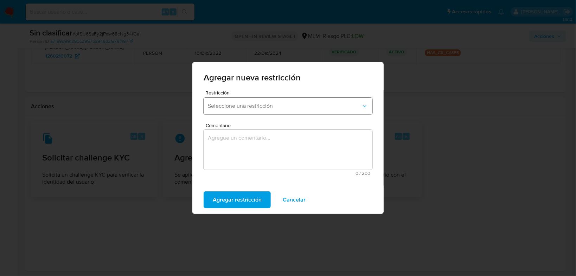
click at [260, 105] on span "Seleccione una restricción" at bounding box center [284, 106] width 153 height 7
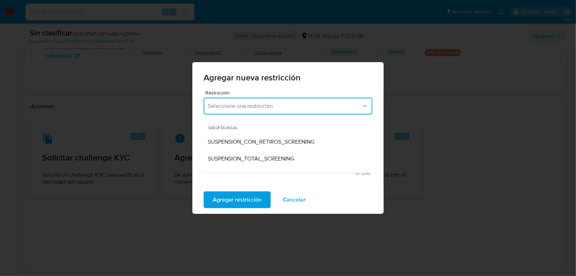
click at [434, 136] on div "Agregar nueva restricción Restricción Seleccione una restricción TARJETA ROJA S…" at bounding box center [288, 138] width 576 height 276
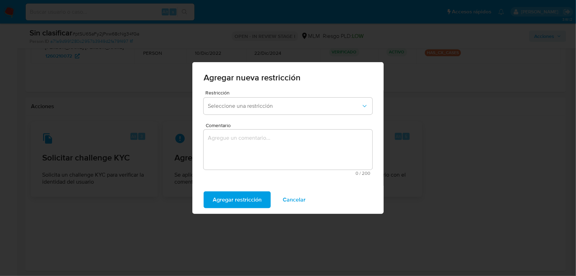
click at [292, 198] on span "Cancelar" at bounding box center [294, 199] width 23 height 15
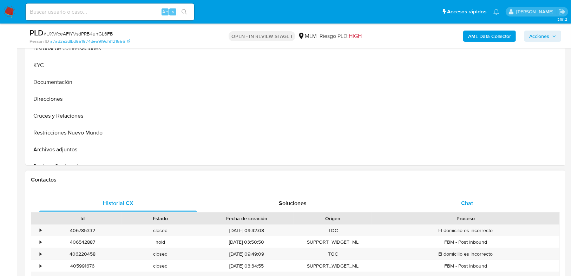
select select "10"
click at [471, 198] on div "Chat" at bounding box center [468, 203] width 158 height 17
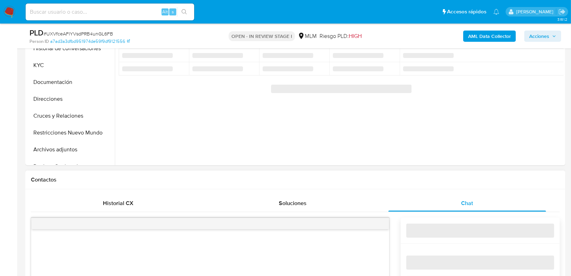
scroll to position [365, 0]
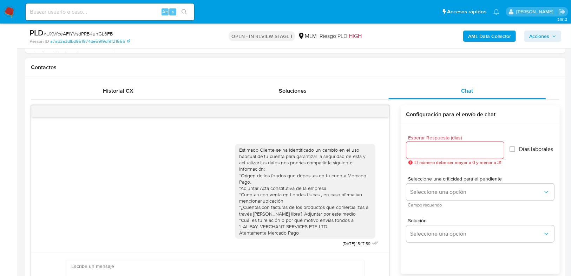
click at [374, 117] on div "Estimado Cliente se ha identificado un cambio en el uso habitual de tu cuenta p…" at bounding box center [210, 185] width 358 height 136
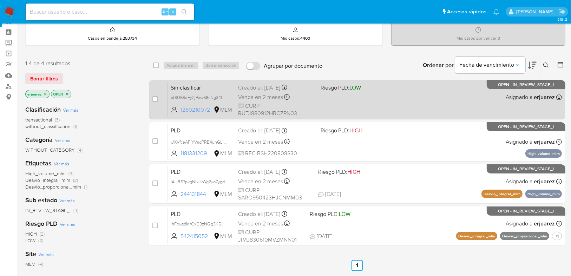
scroll to position [56, 0]
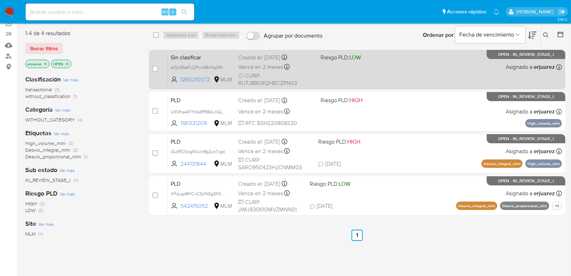
click at [370, 70] on div "Sin clasificar ptSU6SaFy2jPxw68cNg34fGa 1260210072 MLM Riesgo PLD: LOW Creado e…" at bounding box center [365, 69] width 394 height 35
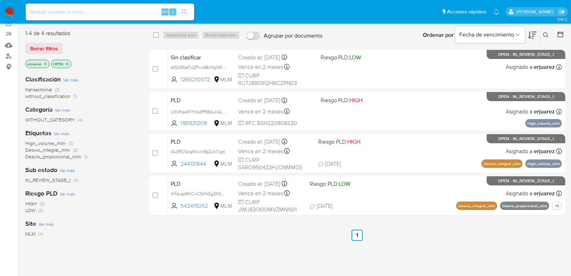
click at [12, 16] on img at bounding box center [10, 12] width 12 height 12
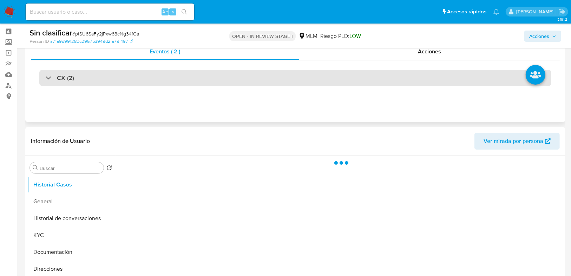
scroll to position [112, 0]
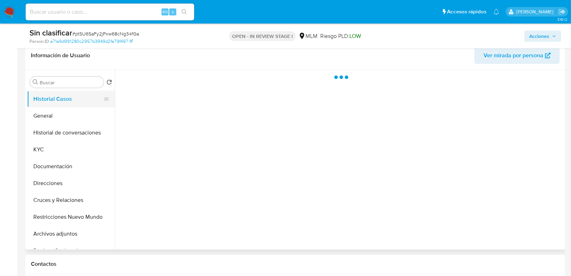
select select "10"
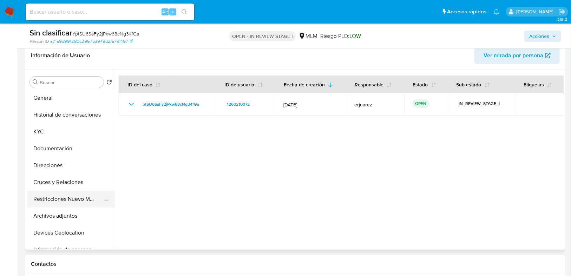
scroll to position [28, 0]
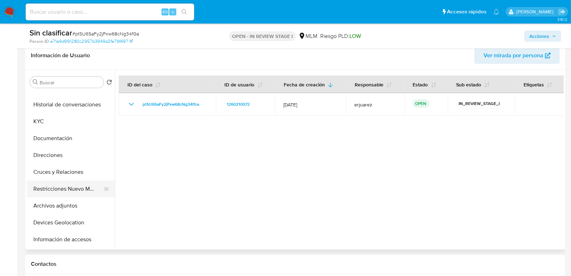
click at [54, 188] on button "Restricciones Nuevo Mundo" at bounding box center [68, 189] width 82 height 17
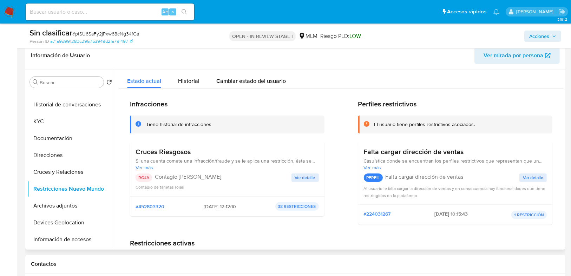
click at [310, 179] on span "Ver detalle" at bounding box center [305, 177] width 20 height 7
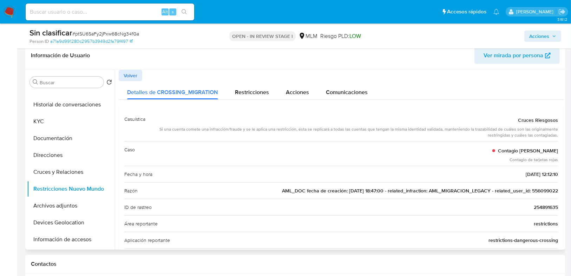
drag, startPoint x: 530, startPoint y: 192, endPoint x: 564, endPoint y: 188, distance: 34.4
click at [564, 188] on div at bounding box center [339, 160] width 449 height 180
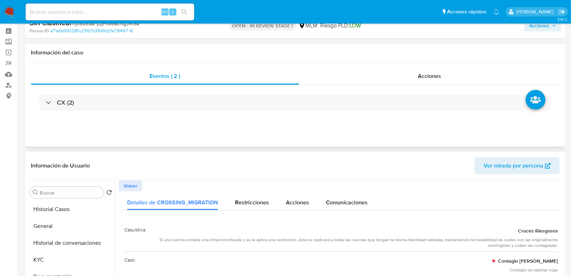
scroll to position [0, 0]
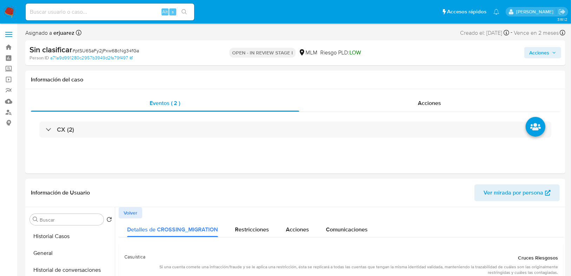
click at [37, 11] on input at bounding box center [110, 11] width 169 height 9
paste input "556099022"
type input "556099022"
click at [178, 12] on button "search-icon" at bounding box center [184, 12] width 14 height 10
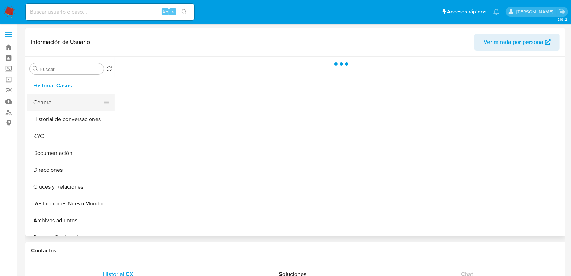
click at [60, 104] on button "General" at bounding box center [68, 102] width 82 height 17
select select "10"
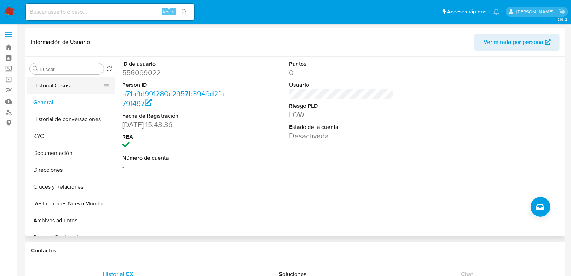
click at [51, 81] on button "Historial Casos" at bounding box center [68, 85] width 82 height 17
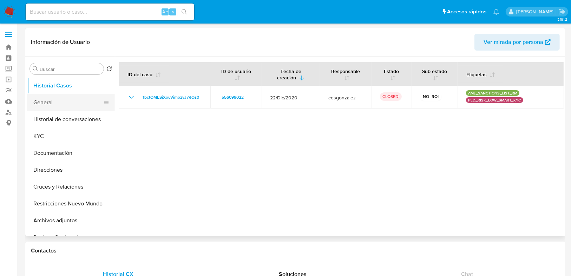
click at [54, 106] on button "General" at bounding box center [68, 102] width 82 height 17
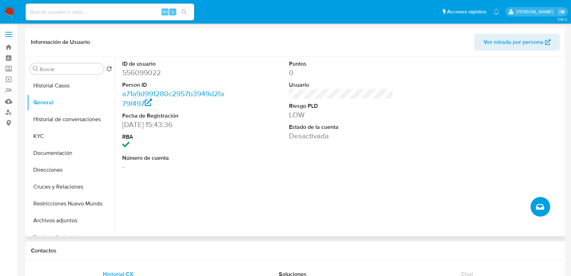
click at [540, 208] on icon "Crear caso manual" at bounding box center [540, 207] width 8 height 8
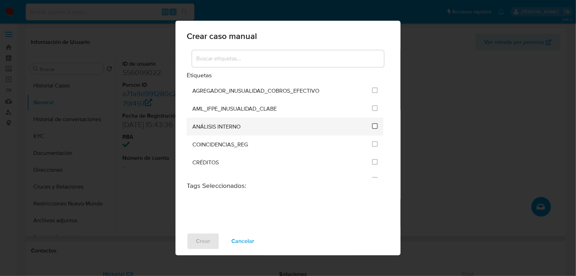
click at [372, 125] on input "1888" at bounding box center [375, 126] width 6 height 6
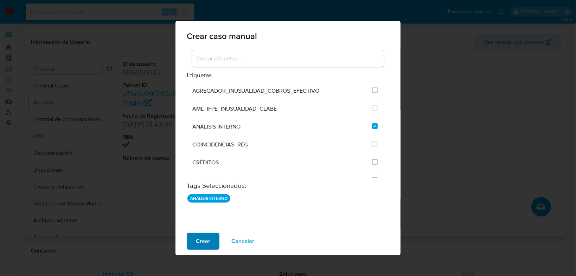
click at [205, 244] on span "Crear" at bounding box center [203, 241] width 14 height 15
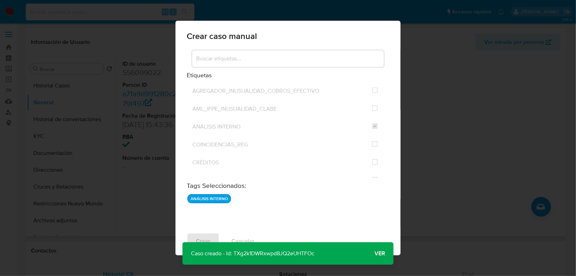
drag, startPoint x: 323, startPoint y: 253, endPoint x: 234, endPoint y: 254, distance: 89.6
click at [234, 254] on p "Caso creado - Id: TXg2k1DWRxwpd8JQ2eUHTFOc" at bounding box center [252, 253] width 140 height 22
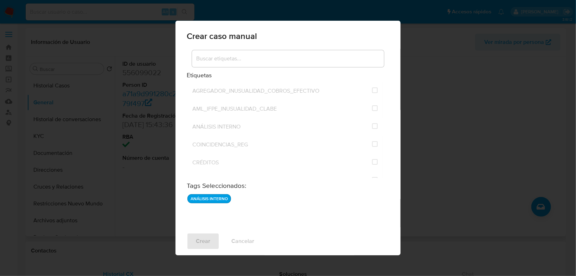
checkbox input "false"
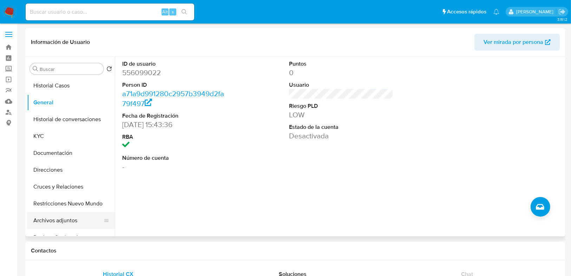
scroll to position [28, 0]
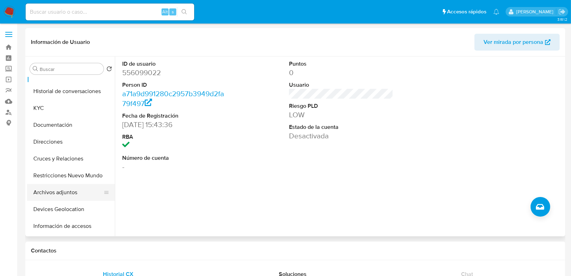
click at [62, 196] on button "Archivos adjuntos" at bounding box center [68, 192] width 82 height 17
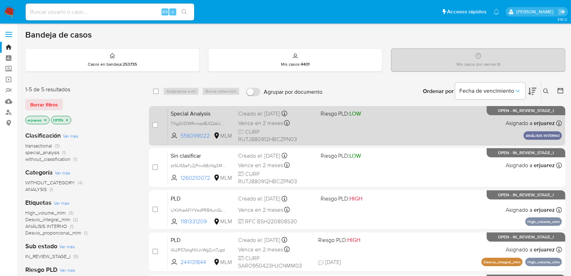
click at [409, 121] on div "Special Analysis TXg2k1DWRxwpd8JQ2eUHTFOc 556099022 MLM Riesgo PLD: LOW Creado …" at bounding box center [365, 125] width 394 height 35
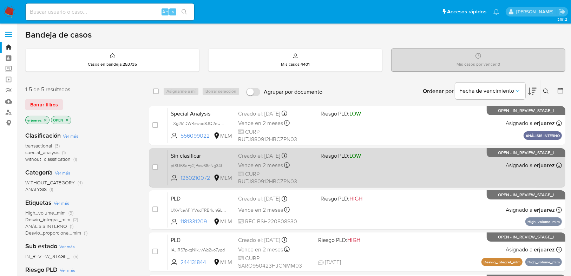
click at [307, 165] on div "Vence en 2 meses Vence el [DATE] 19:00:39" at bounding box center [276, 165] width 77 height 9
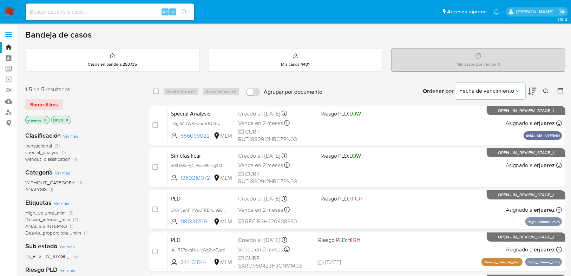
click at [7, 11] on img at bounding box center [10, 12] width 12 height 12
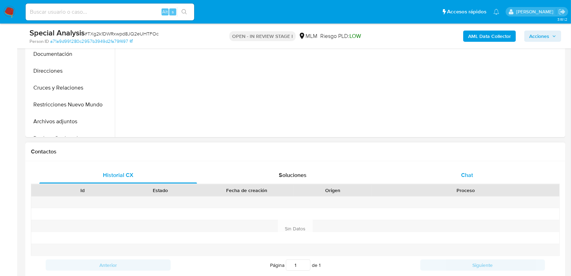
select select "10"
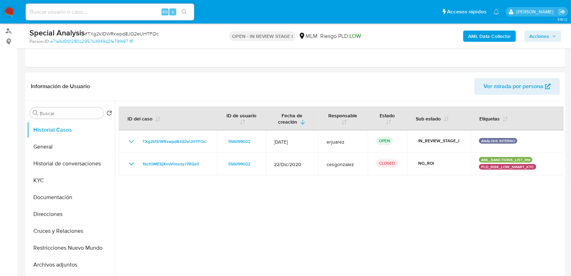
scroll to position [56, 0]
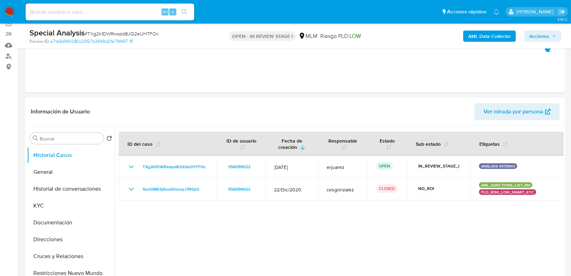
click at [539, 37] on span "Acciones" at bounding box center [540, 36] width 20 height 11
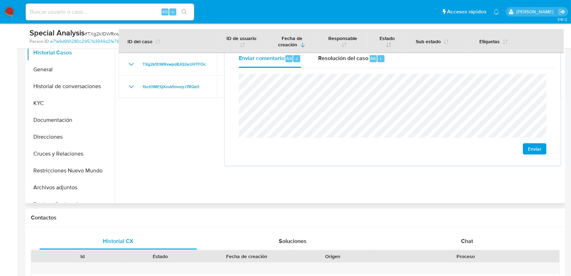
scroll to position [169, 0]
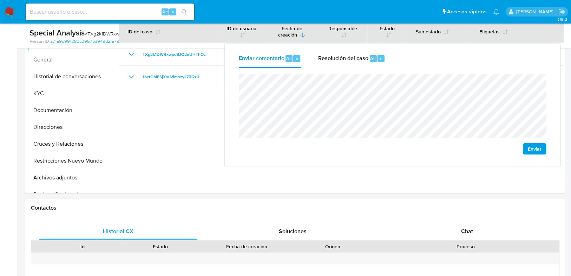
click at [530, 146] on span "Enviar" at bounding box center [535, 149] width 14 height 10
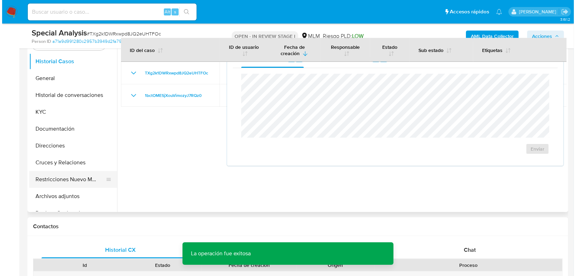
scroll to position [141, 0]
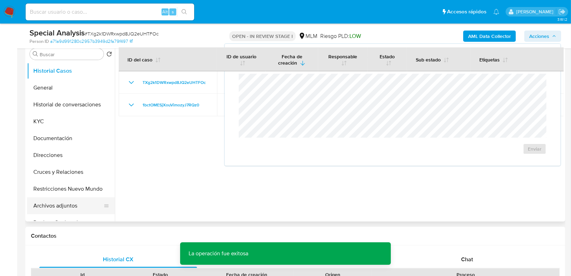
click at [70, 210] on button "Archivos adjuntos" at bounding box center [68, 206] width 82 height 17
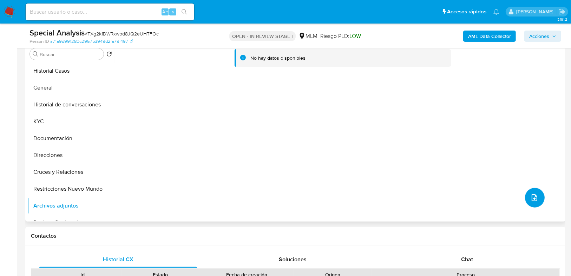
click at [525, 194] on button "upload-file" at bounding box center [535, 198] width 20 height 20
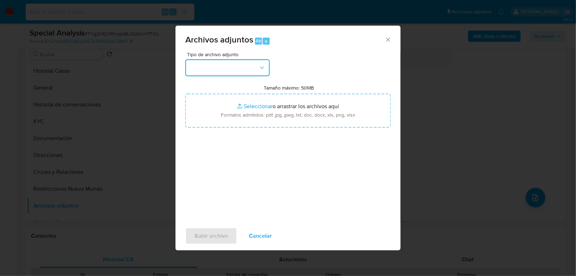
click at [215, 70] on button "button" at bounding box center [227, 67] width 84 height 17
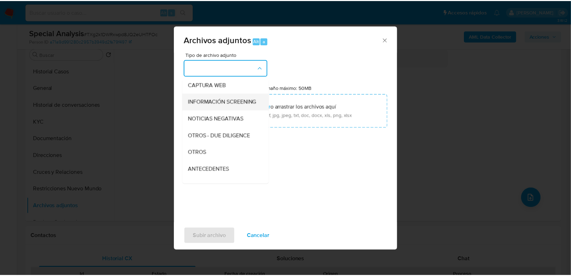
scroll to position [56, 0]
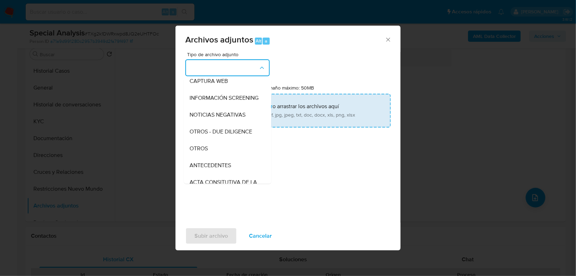
drag, startPoint x: 201, startPoint y: 154, endPoint x: 239, endPoint y: 111, distance: 56.8
click at [202, 152] on span "OTROS" at bounding box center [198, 148] width 18 height 7
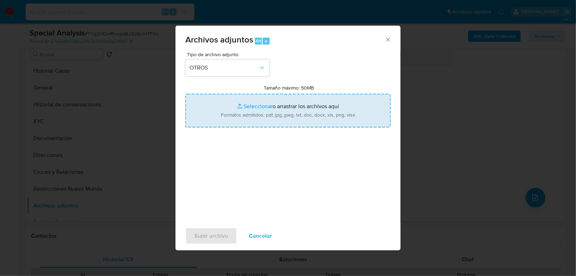
click at [242, 105] on input "Tamaño máximo: 50MB Seleccionar archivos" at bounding box center [287, 111] width 205 height 34
type input "C:\fakepath\1260210072_Juan [PERSON_NAME].pdf"
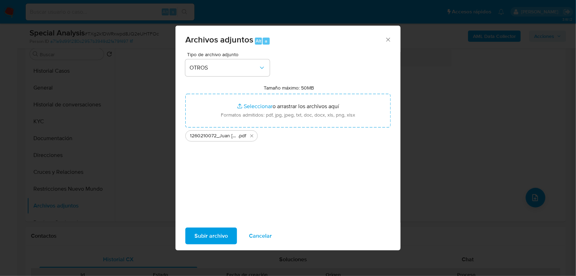
click at [208, 235] on span "Subir archivo" at bounding box center [210, 235] width 33 height 15
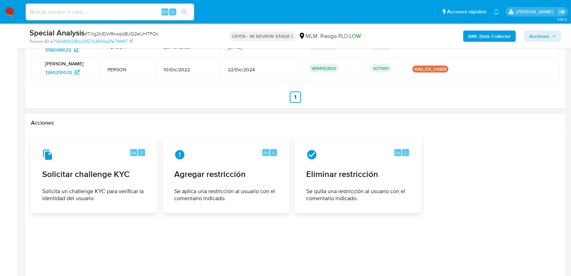
scroll to position [872, 0]
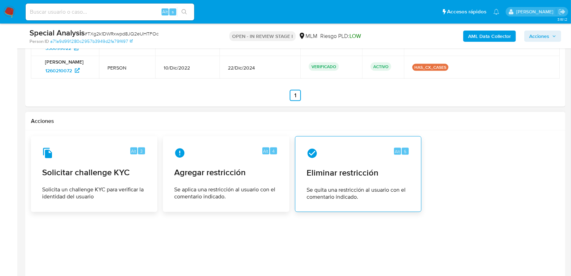
click at [331, 163] on div "Alt 5 Eliminar restricción Se quita una restricción al usuario con el comentari…" at bounding box center [358, 174] width 115 height 64
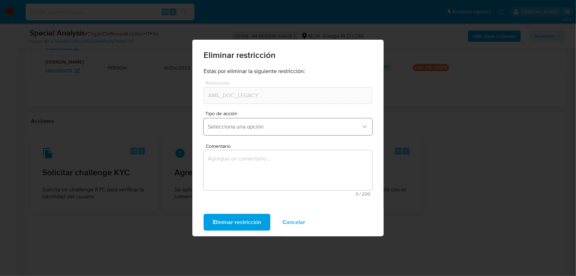
click at [237, 124] on span "Selecciona una opción" at bounding box center [284, 126] width 153 height 7
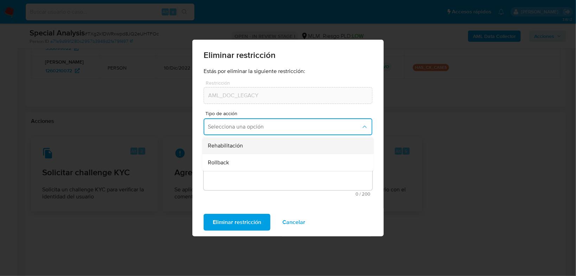
click at [238, 141] on div "Rehabilitación" at bounding box center [286, 145] width 156 height 17
click at [252, 166] on textarea "Comentario" at bounding box center [287, 170] width 169 height 40
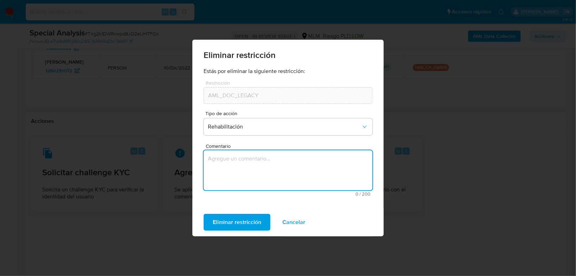
click at [236, 152] on textarea "Comentario" at bounding box center [287, 170] width 169 height 40
paste textarea "SE MENCIONA HIT POSITIVO EN LISTAS CON EL NOMBRE [PERSON_NAME] QUE NO PUEDE SER…"
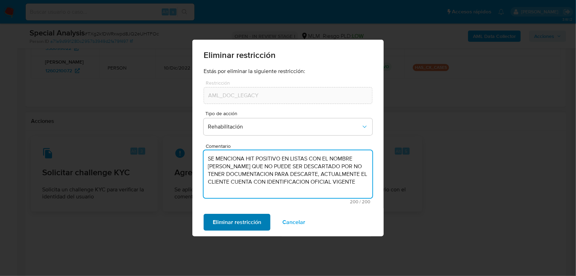
type textarea "SE MENCIONA HIT POSITIVO EN LISTAS CON EL NOMBRE [PERSON_NAME] QUE NO PUEDE SER…"
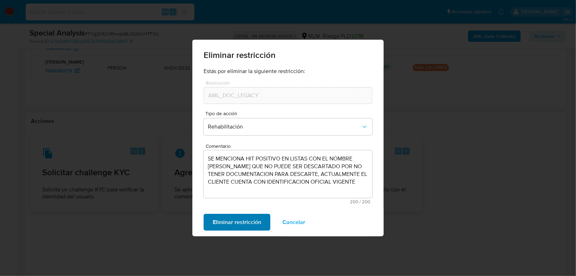
click at [257, 221] on span "Eliminar restricción" at bounding box center [237, 222] width 48 height 15
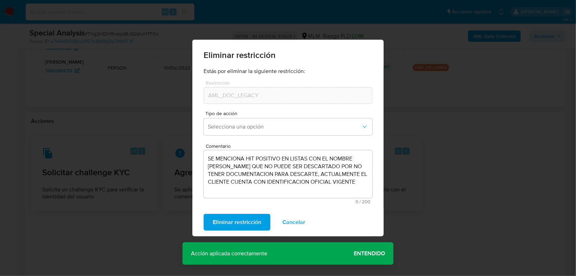
click at [357, 254] on span "Entendido" at bounding box center [369, 254] width 31 height 0
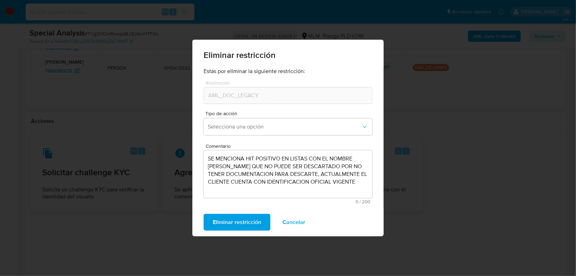
click at [445, 220] on div "Eliminar restricción Estás por eliminar la siguiente restricción: Restricción A…" at bounding box center [288, 138] width 576 height 276
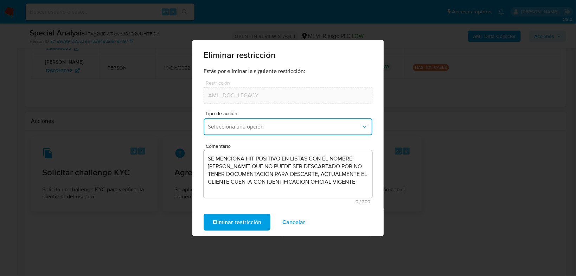
click at [265, 125] on span "Selecciona una opción" at bounding box center [284, 126] width 153 height 7
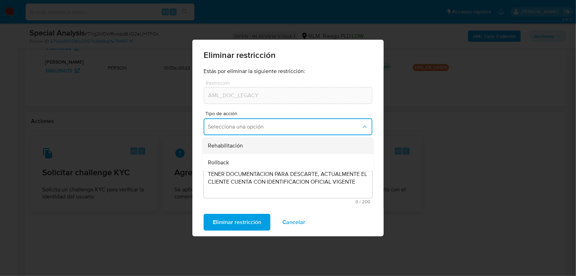
click at [245, 148] on div "Rehabilitación" at bounding box center [286, 145] width 156 height 17
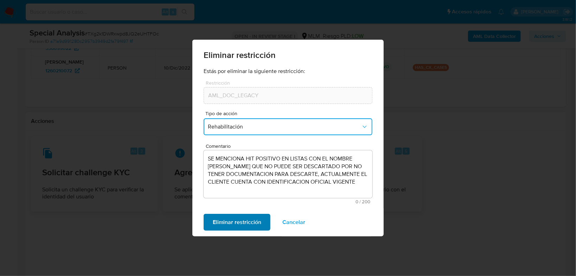
click at [250, 219] on span "Eliminar restricción" at bounding box center [237, 222] width 48 height 15
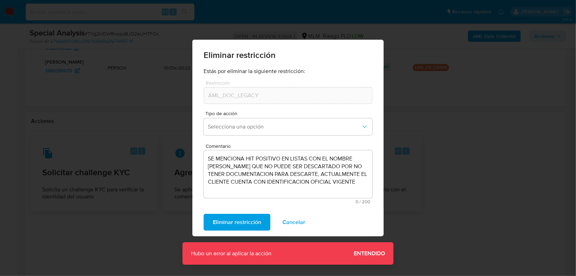
click at [373, 254] on span "Entendido" at bounding box center [369, 254] width 31 height 0
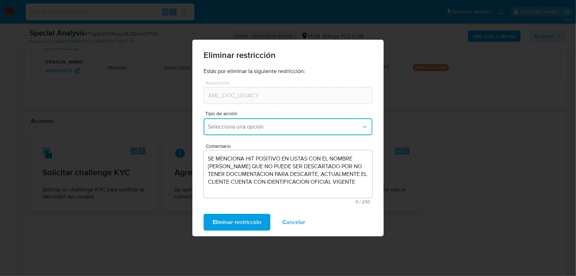
click at [326, 131] on button "Selecciona una opción" at bounding box center [287, 126] width 169 height 17
click at [485, 160] on div "Eliminar restricción Estás por eliminar la siguiente restricción: Restricción A…" at bounding box center [288, 138] width 576 height 276
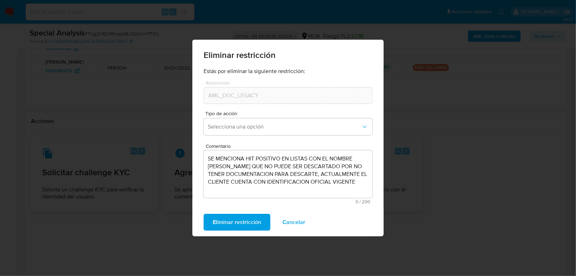
click at [299, 225] on span "Cancelar" at bounding box center [293, 222] width 23 height 15
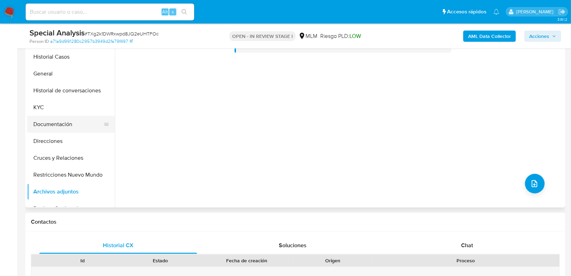
scroll to position [112, 0]
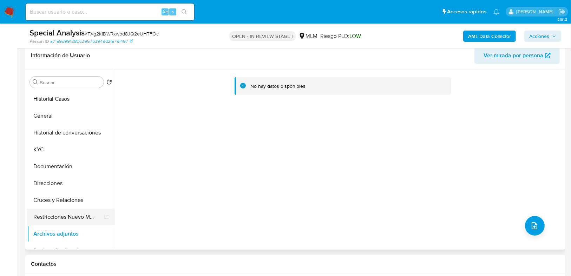
click at [60, 219] on button "Restricciones Nuevo Mundo" at bounding box center [68, 217] width 82 height 17
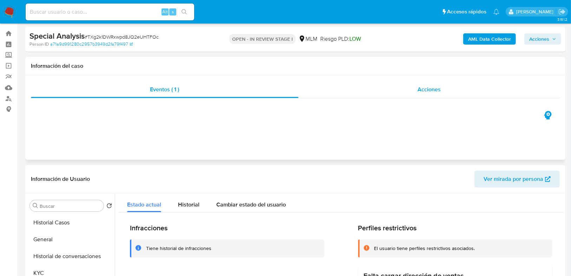
scroll to position [0, 0]
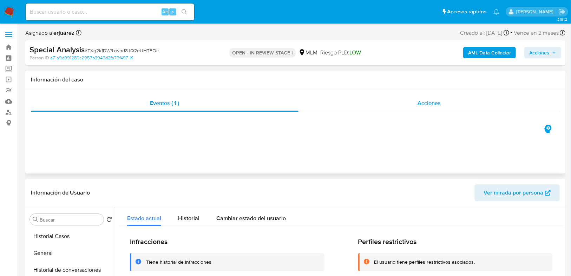
click at [375, 103] on div "Acciones" at bounding box center [430, 103] width 262 height 17
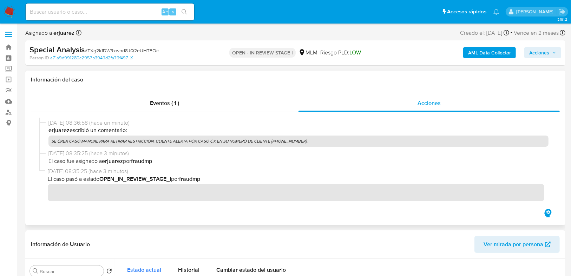
scroll to position [37, 0]
click at [537, 53] on span "Acciones" at bounding box center [540, 52] width 20 height 11
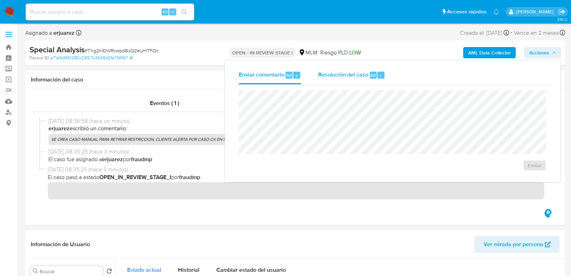
click at [340, 69] on div "Resolución del caso Alt r" at bounding box center [351, 75] width 67 height 18
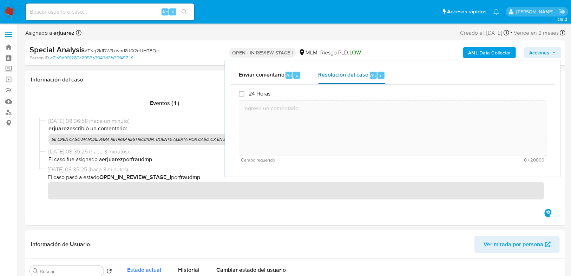
click at [335, 80] on div "Resolución del caso Alt r" at bounding box center [351, 75] width 67 height 18
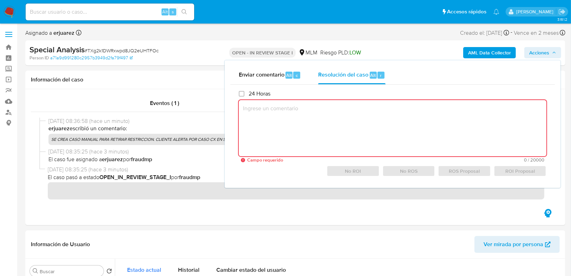
click at [265, 137] on textarea at bounding box center [393, 128] width 308 height 56
click at [261, 115] on textarea at bounding box center [393, 128] width 308 height 56
paste textarea "SE MENCIONA HIT POSITIVO EN LISTAS CON EL NOMBRE [PERSON_NAME] QUE NO PUEDE SER…"
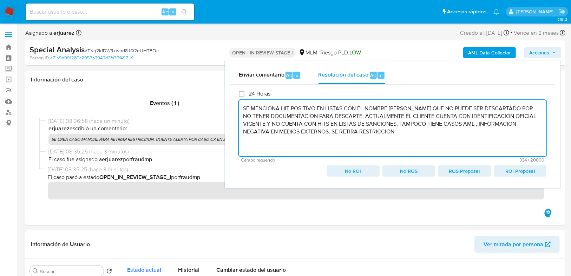
type textarea "SE MENCIONA HIT POSITIVO EN LISTAS CON EL NOMBRE [PERSON_NAME] QUE NO PUEDE SER…"
drag, startPoint x: 404, startPoint y: 135, endPoint x: 213, endPoint y: 104, distance: 194.1
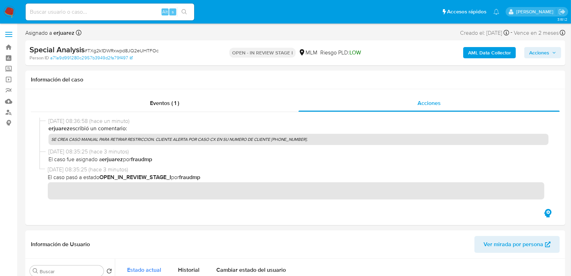
click at [552, 50] on span "Acciones" at bounding box center [543, 53] width 27 height 10
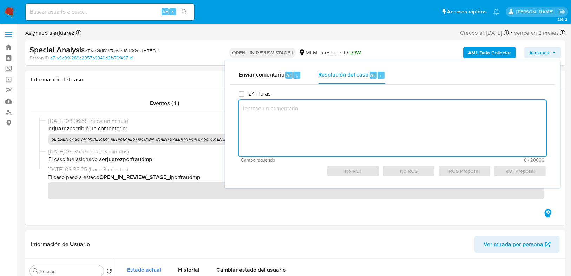
click at [335, 112] on textarea at bounding box center [393, 128] width 308 height 56
paste textarea "SE MENCIONA HIT POSITIVO EN LISTAS CON EL NOMBRE [PERSON_NAME] QUE NO PUEDE SER…"
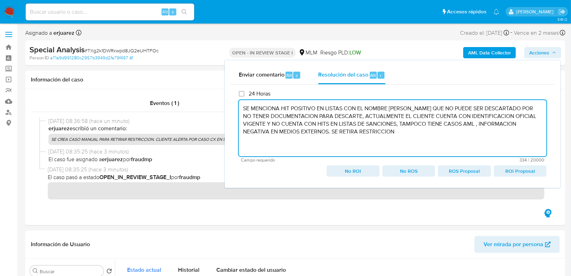
click at [362, 175] on span "No ROI" at bounding box center [353, 171] width 43 height 10
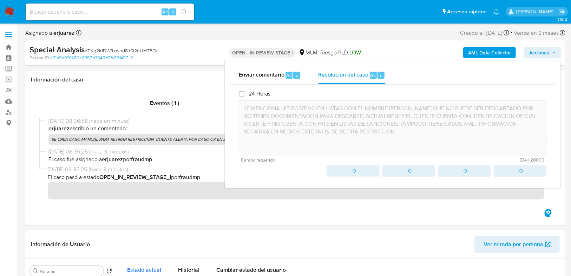
type textarea "SE MENCIONA HIT POSITIVO EN LISTAS CON EL NOMBRE [PERSON_NAME] QUE NO PUEDE SER…"
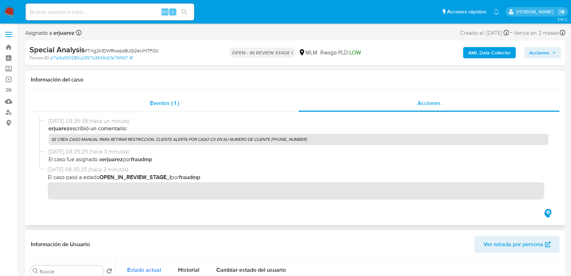
drag, startPoint x: 162, startPoint y: 106, endPoint x: 199, endPoint y: 109, distance: 36.7
click at [168, 107] on div "Eventos ( 1 )" at bounding box center [165, 103] width 268 height 17
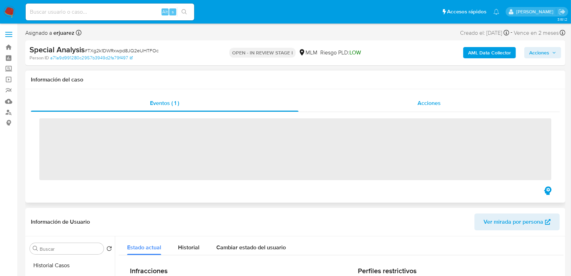
click at [403, 107] on div "Acciones" at bounding box center [430, 103] width 262 height 17
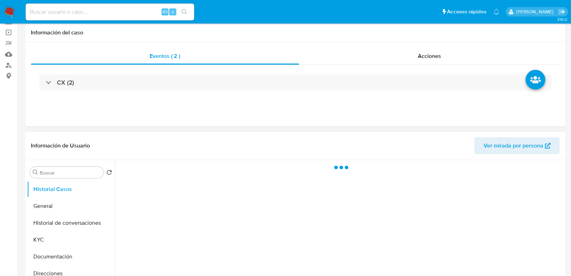
scroll to position [141, 0]
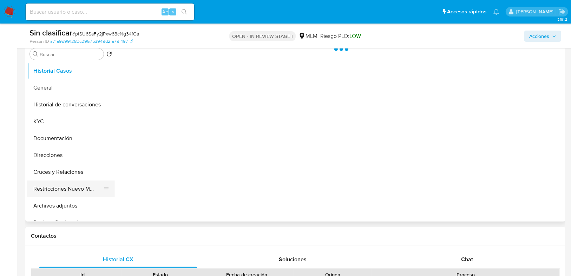
select select "10"
click at [70, 194] on button "Restricciones Nuevo Mundo" at bounding box center [68, 189] width 82 height 17
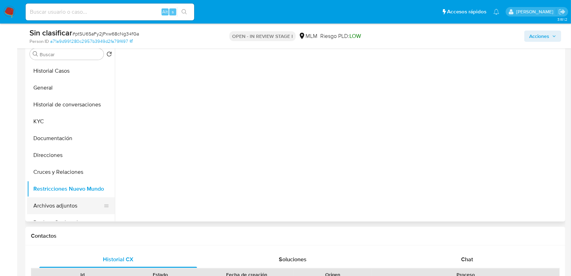
drag, startPoint x: 54, startPoint y: 203, endPoint x: 79, endPoint y: 203, distance: 24.6
click at [54, 203] on button "Archivos adjuntos" at bounding box center [68, 206] width 82 height 17
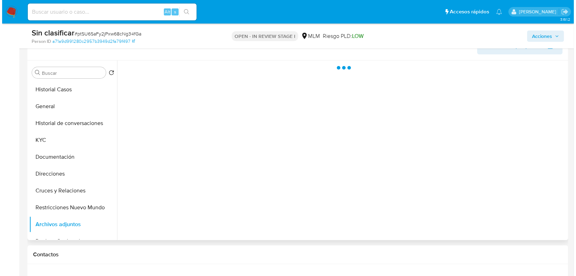
scroll to position [112, 0]
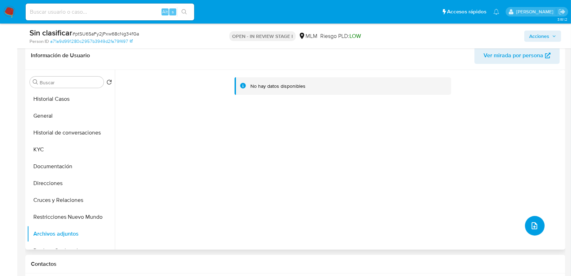
click at [534, 225] on icon "upload-file" at bounding box center [535, 226] width 8 height 8
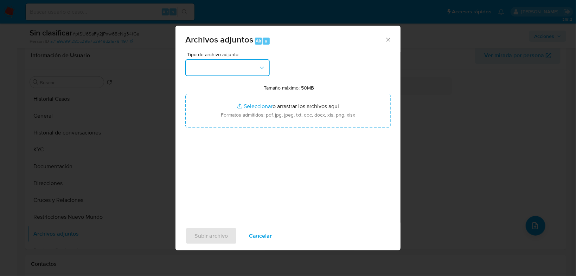
click at [232, 71] on button "button" at bounding box center [227, 67] width 84 height 17
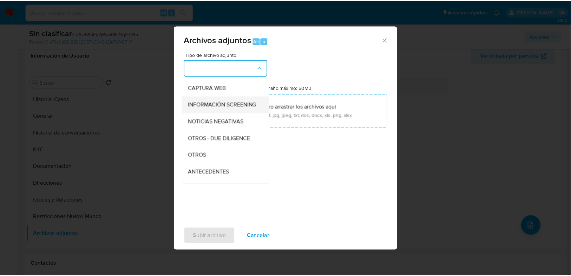
scroll to position [56, 0]
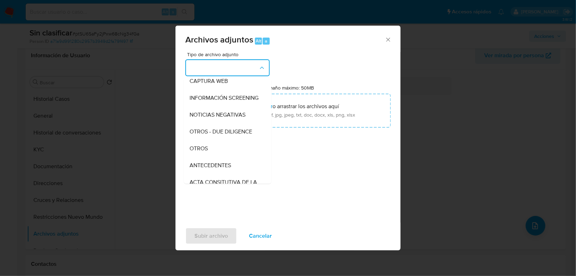
click at [200, 152] on span "OTROS" at bounding box center [198, 148] width 18 height 7
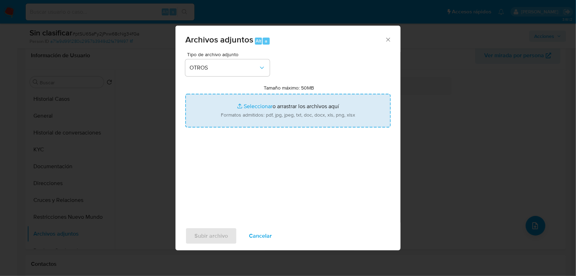
click at [250, 108] on input "Tamaño máximo: 50MB Seleccionar archivos" at bounding box center [287, 111] width 205 height 34
type input "C:\fakepath\1260210072_Juan Carlos Ruiz Tapia.pdf"
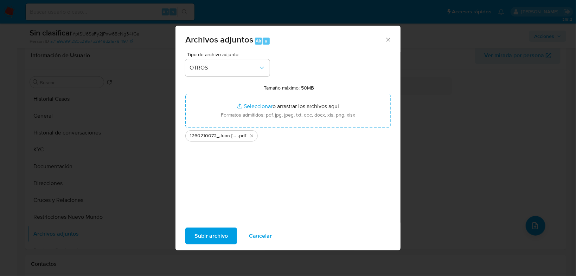
click at [212, 240] on span "Subir archivo" at bounding box center [210, 235] width 33 height 15
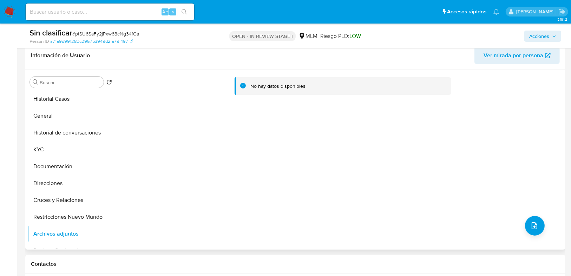
click at [363, 138] on div "No hay datos disponibles" at bounding box center [339, 160] width 449 height 180
click at [64, 147] on button "KYC" at bounding box center [68, 149] width 82 height 17
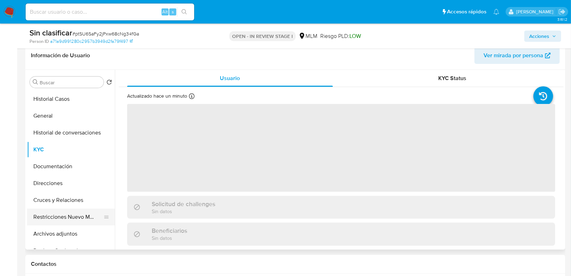
click at [73, 219] on button "Restricciones Nuevo Mundo" at bounding box center [68, 217] width 82 height 17
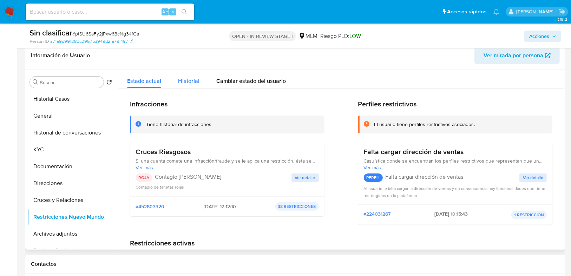
click at [183, 84] on span "Historial" at bounding box center [188, 81] width 21 height 8
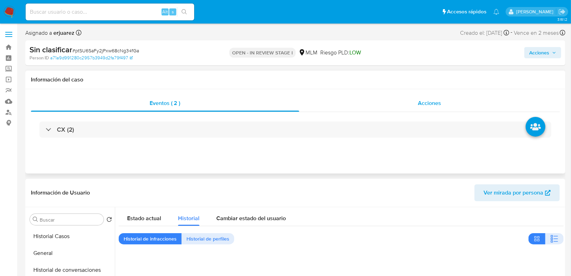
scroll to position [0, 0]
click at [375, 108] on div "Acciones" at bounding box center [429, 103] width 261 height 17
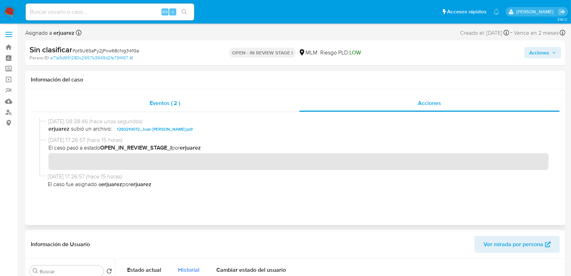
click at [174, 109] on div "Eventos ( 2 )" at bounding box center [165, 103] width 268 height 17
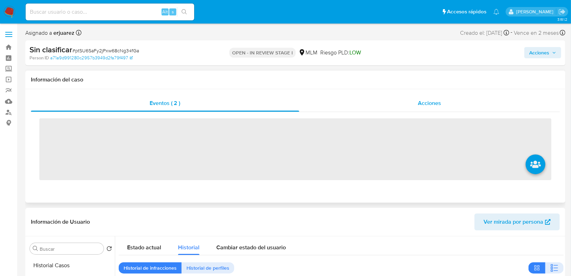
click at [361, 109] on div "Acciones" at bounding box center [429, 103] width 261 height 17
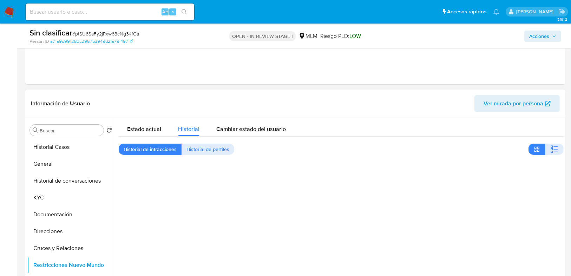
scroll to position [112, 0]
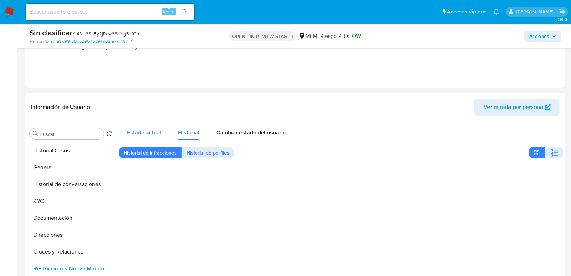
click at [145, 132] on span "Estado actual" at bounding box center [144, 133] width 34 height 8
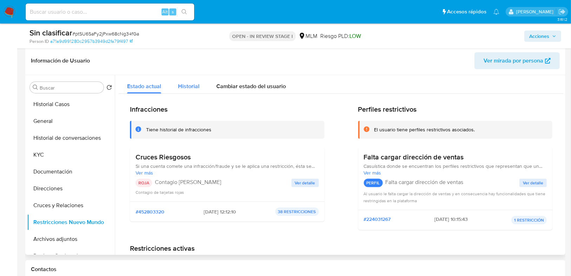
scroll to position [169, 0]
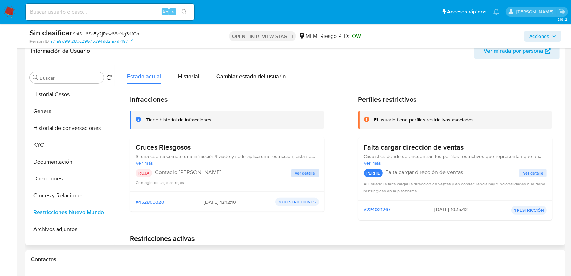
click at [310, 174] on span "Ver detalle" at bounding box center [305, 173] width 20 height 7
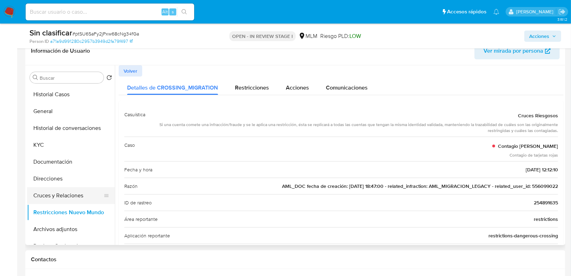
click at [52, 199] on button "Cruces y Relaciones" at bounding box center [68, 195] width 82 height 17
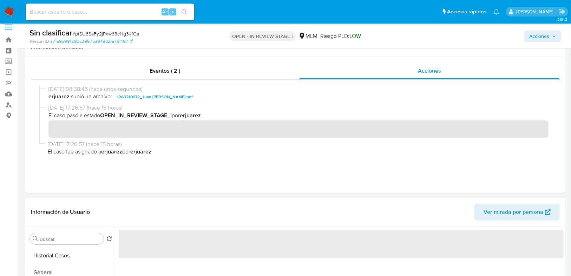
scroll to position [0, 0]
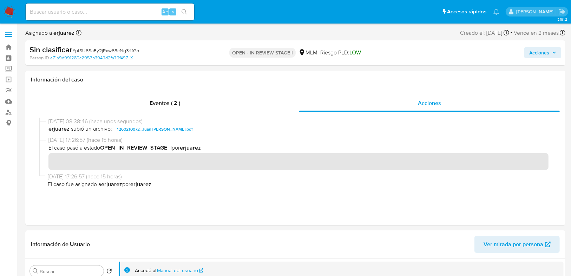
click at [537, 50] on span "Acciones" at bounding box center [540, 52] width 20 height 11
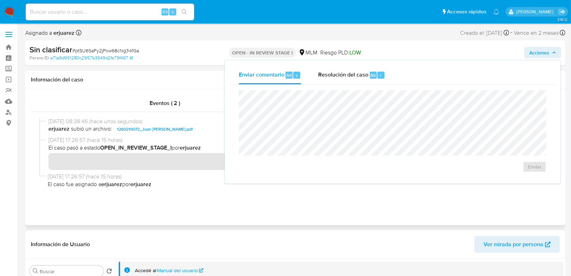
click at [150, 197] on div "26/09/2025 08:38:46 (hace unos segundos) erjuarez subió un archivo: 1260210072_…" at bounding box center [295, 160] width 512 height 84
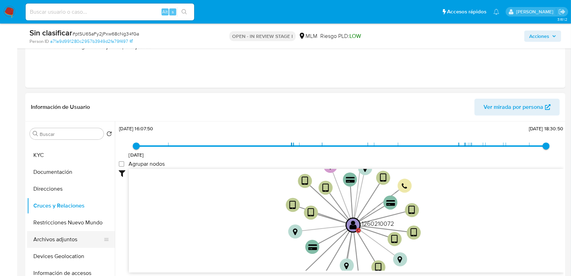
scroll to position [56, 0]
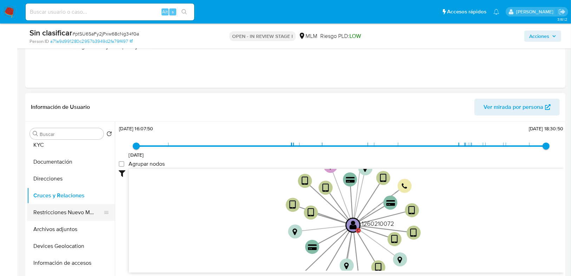
click at [58, 214] on button "Restricciones Nuevo Mundo" at bounding box center [68, 212] width 82 height 17
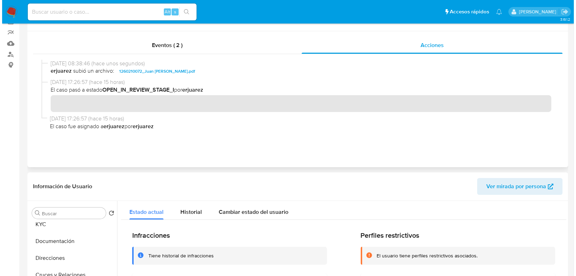
scroll to position [0, 0]
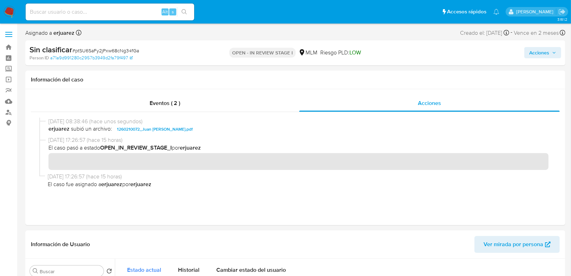
click at [555, 55] on button "Acciones" at bounding box center [543, 52] width 37 height 11
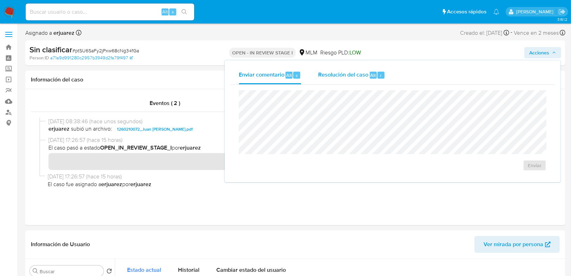
click at [355, 77] on span "Resolución del caso" at bounding box center [343, 75] width 50 height 8
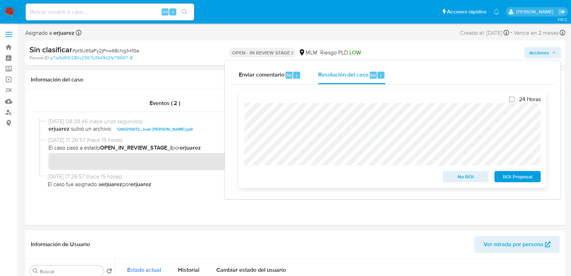
click at [472, 176] on span "No ROI" at bounding box center [466, 177] width 37 height 10
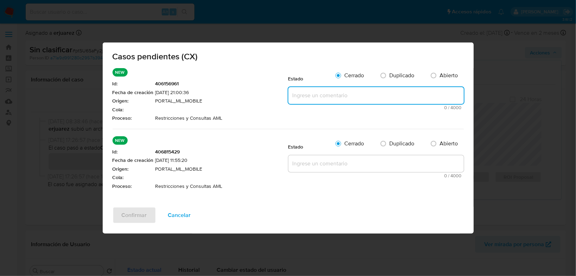
click at [312, 98] on textarea at bounding box center [375, 95] width 175 height 17
paste textarea "SE VALIDA CASO CX CLIENTE CUENTA CON RESTRICCION CRUCES RIESGOSOS POR TENER OTR…"
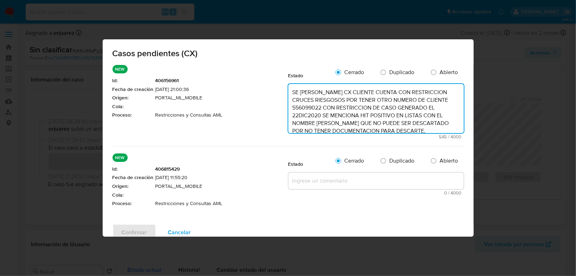
scroll to position [48, 0]
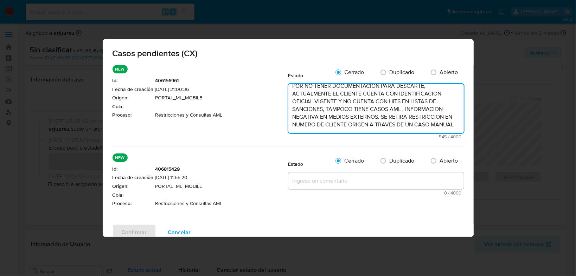
type textarea "SE VALIDA CASO CX CLIENTE CUENTA CON RESTRICCION CRUCES RIESGOSOS POR TENER OTR…"
click at [305, 181] on textarea at bounding box center [375, 181] width 175 height 17
paste textarea "SE VALIDA CASO CX CLIENTE CUENTA CON RESTRICCION CRUCES RIESGOSOS POR TENER OTR…"
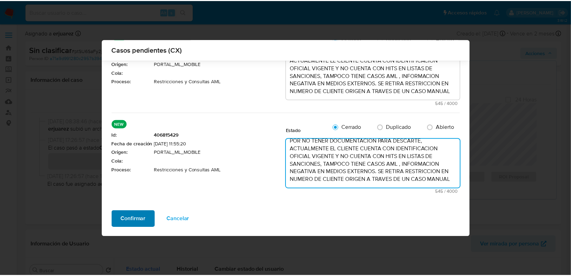
scroll to position [52, 0]
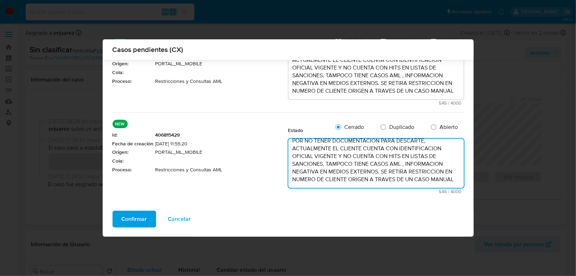
type textarea "SE VALIDA CASO CX CLIENTE CUENTA CON RESTRICCION CRUCES RIESGOSOS POR TENER OTR…"
click at [130, 218] on span "Confirmar" at bounding box center [134, 219] width 25 height 15
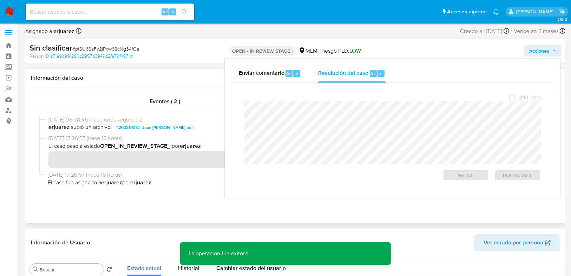
scroll to position [0, 0]
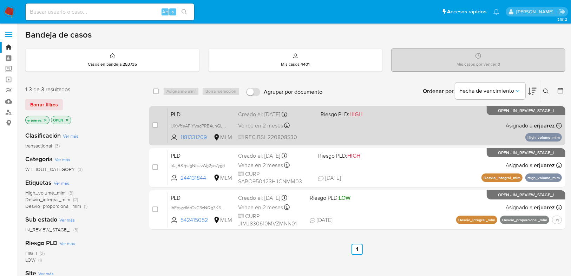
click at [460, 133] on div "PLD UXVfceAFlYVsdPRB4unGL6FB 1181331209 MLM Riesgo PLD: HIGH Creado el: [DATE] …" at bounding box center [365, 125] width 394 height 35
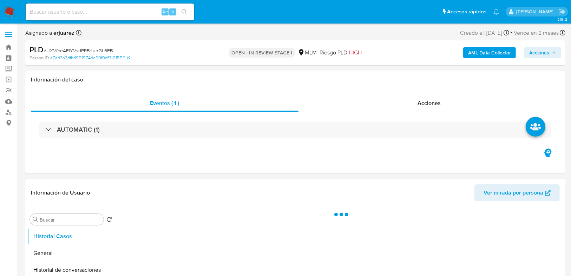
select select "10"
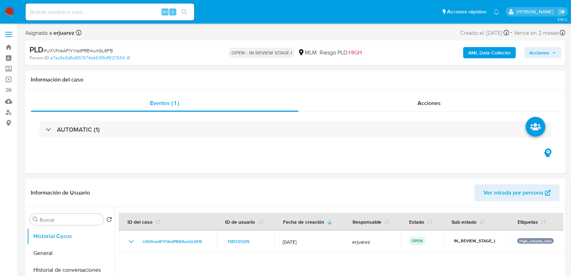
click at [536, 56] on span "Acciones" at bounding box center [540, 52] width 20 height 11
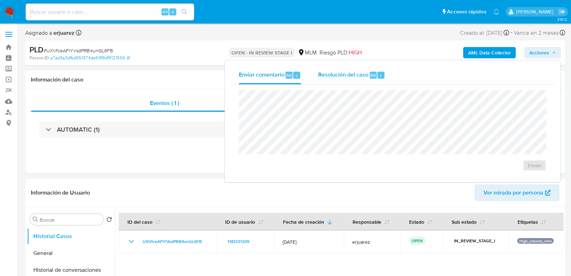
click at [352, 74] on span "Resolución del caso" at bounding box center [343, 75] width 50 height 8
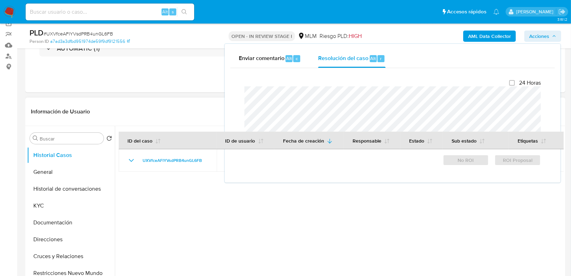
click at [191, 211] on div at bounding box center [339, 216] width 449 height 180
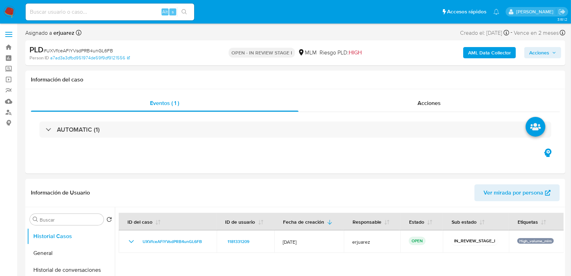
click at [13, 16] on img at bounding box center [10, 12] width 12 height 12
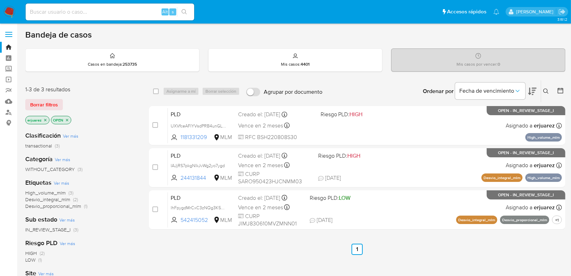
drag, startPoint x: 66, startPoint y: 10, endPoint x: 71, endPoint y: 11, distance: 5.0
click at [67, 11] on input at bounding box center [110, 11] width 169 height 9
paste input "1782804898"
type input "1782804898"
click at [187, 11] on icon "search-icon" at bounding box center [185, 12] width 6 height 6
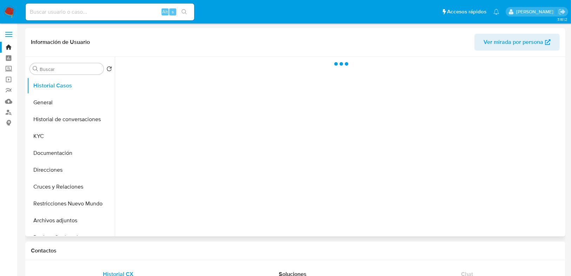
select select "10"
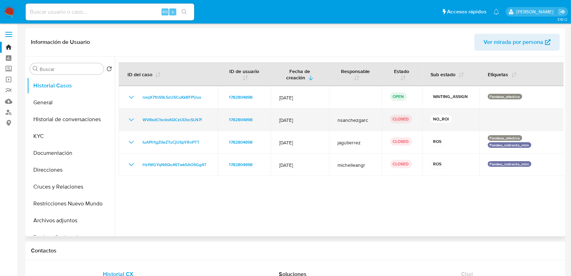
click at [131, 116] on icon "Mostrar/Ocultar" at bounding box center [131, 120] width 8 height 8
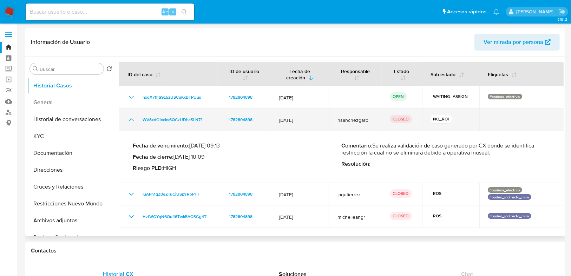
click at [131, 116] on icon "Mostrar/Ocultar" at bounding box center [131, 120] width 8 height 8
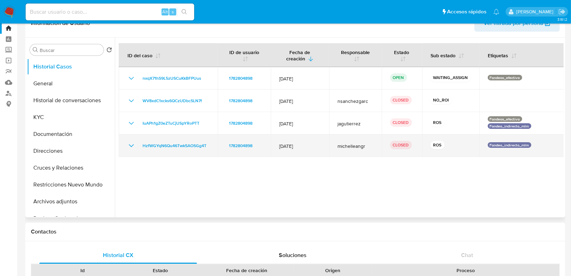
scroll to position [28, 0]
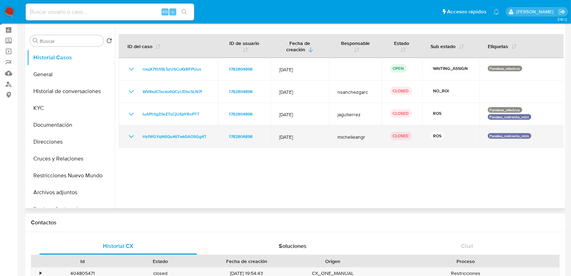
click at [133, 136] on icon "Mostrar/Ocultar" at bounding box center [131, 136] width 8 height 8
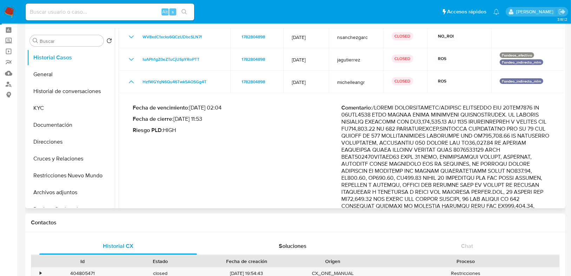
scroll to position [56, 0]
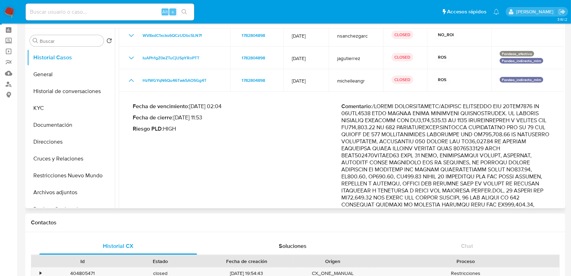
drag, startPoint x: 521, startPoint y: 105, endPoint x: 535, endPoint y: 112, distance: 15.2
click at [535, 112] on p "Comentario :" at bounding box center [446, 254] width 209 height 302
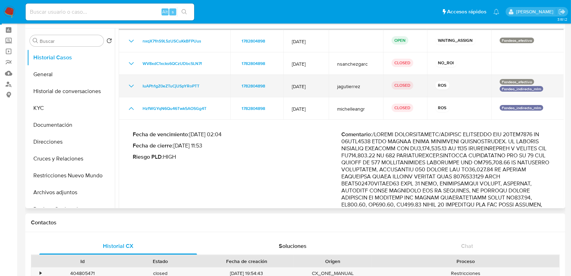
click at [130, 84] on icon "Mostrar/Ocultar" at bounding box center [131, 86] width 8 height 8
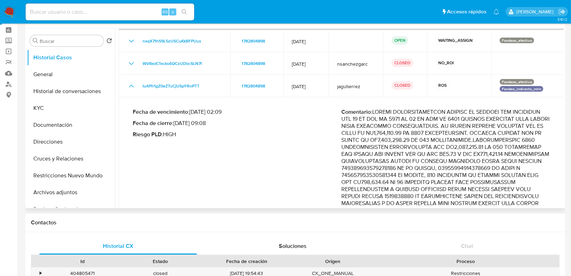
drag, startPoint x: 390, startPoint y: 117, endPoint x: 530, endPoint y: 137, distance: 140.6
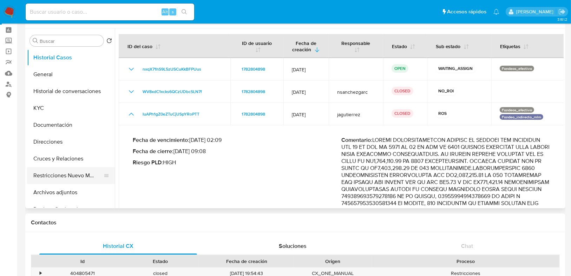
click at [70, 177] on button "Restricciones Nuevo Mundo" at bounding box center [68, 175] width 82 height 17
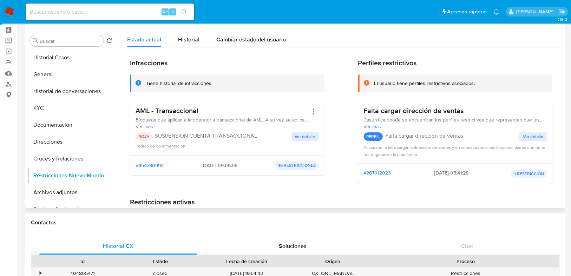
click at [299, 137] on span "Ver detalle" at bounding box center [305, 136] width 20 height 7
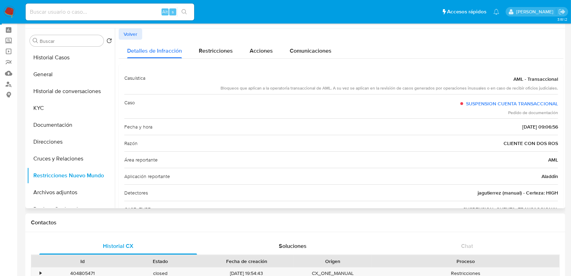
scroll to position [28, 0]
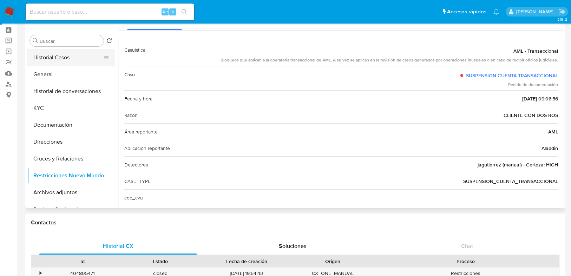
click at [75, 61] on button "Historial Casos" at bounding box center [68, 57] width 82 height 17
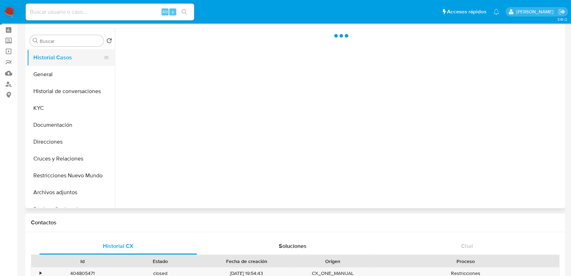
scroll to position [0, 0]
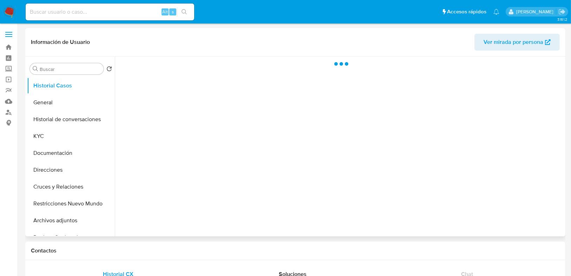
select select "10"
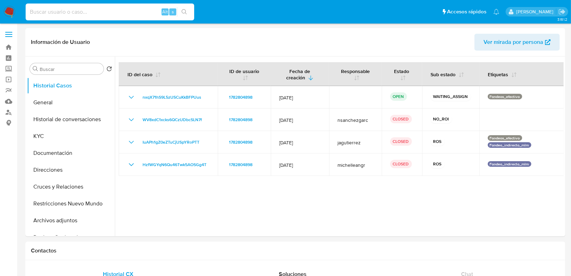
click at [98, 14] on input at bounding box center [110, 11] width 169 height 9
paste input "1782804898"
click at [184, 10] on icon "search-icon" at bounding box center [185, 12] width 6 height 6
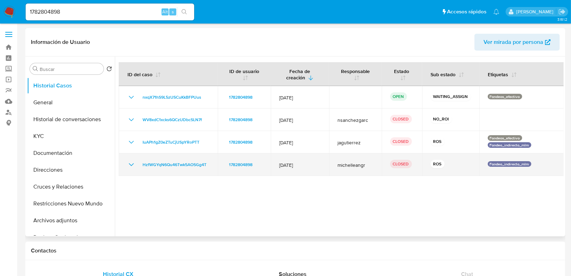
drag, startPoint x: 334, startPoint y: 209, endPoint x: 212, endPoint y: 155, distance: 133.7
click at [327, 208] on div at bounding box center [339, 147] width 449 height 180
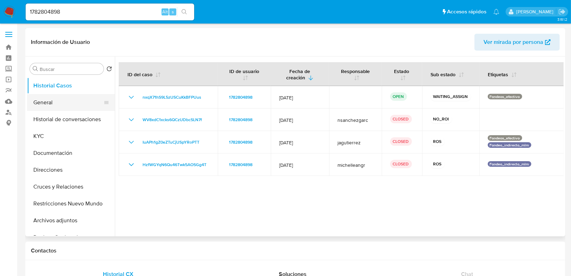
click at [44, 106] on button "General" at bounding box center [68, 102] width 82 height 17
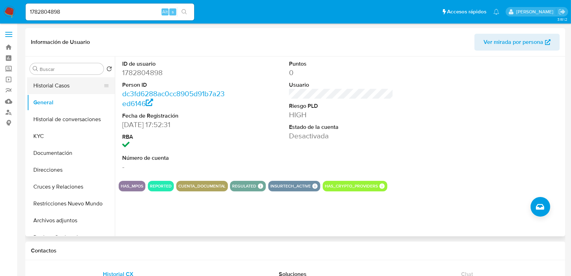
click at [52, 85] on button "Historial Casos" at bounding box center [68, 85] width 82 height 17
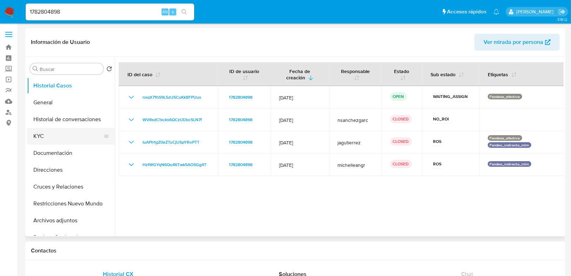
click at [48, 135] on button "KYC" at bounding box center [68, 136] width 82 height 17
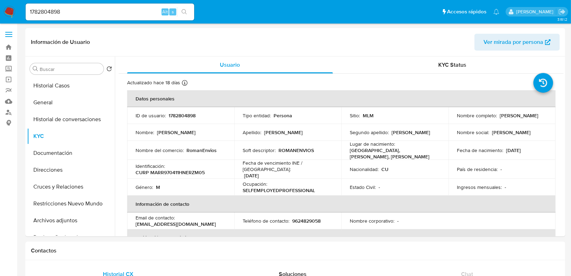
drag, startPoint x: 72, startPoint y: 7, endPoint x: 26, endPoint y: 8, distance: 46.7
click at [26, 8] on input "1782804898" at bounding box center [110, 11] width 169 height 9
paste input "969346751"
type input "1969346751"
click at [188, 9] on button "search-icon" at bounding box center [184, 12] width 14 height 10
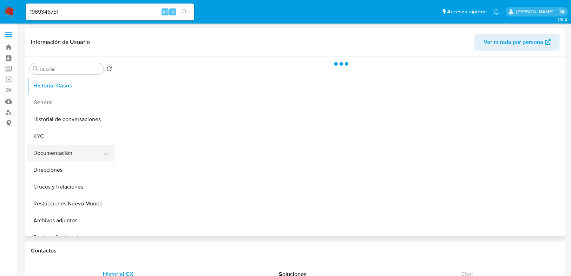
select select "10"
click at [65, 159] on button "Documentación" at bounding box center [68, 153] width 82 height 17
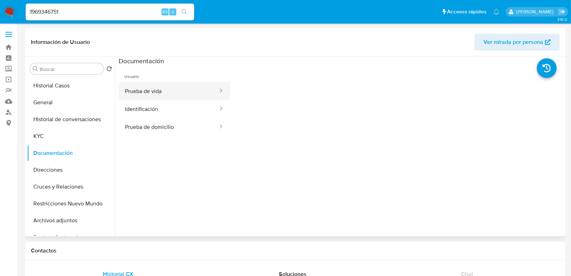
click at [162, 96] on button "Prueba de vida" at bounding box center [169, 91] width 100 height 18
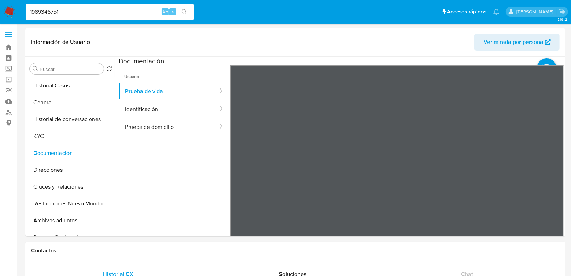
drag, startPoint x: 66, startPoint y: 13, endPoint x: 102, endPoint y: 0, distance: 37.9
paste input "• 2574841395"
click at [43, 11] on input "• 2574841395" at bounding box center [110, 11] width 169 height 9
click at [42, 12] on input "• 2574841395" at bounding box center [110, 11] width 169 height 9
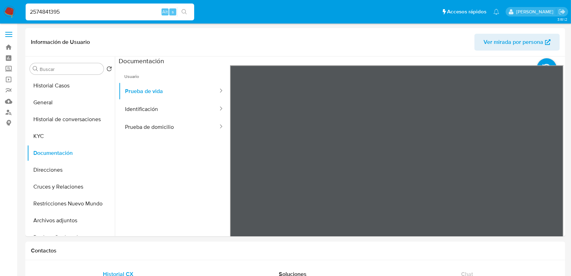
type input "2574841395"
click at [184, 11] on icon "search-icon" at bounding box center [185, 12] width 6 height 6
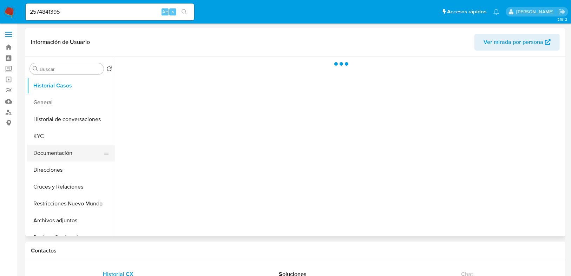
click at [66, 153] on button "Documentación" at bounding box center [68, 153] width 82 height 17
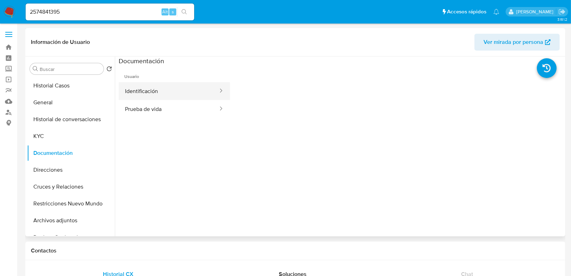
select select "10"
click at [162, 95] on button "Identificación" at bounding box center [169, 91] width 100 height 18
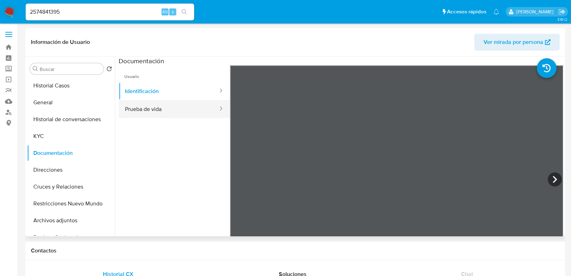
click at [162, 114] on button "Prueba de vida" at bounding box center [169, 109] width 100 height 18
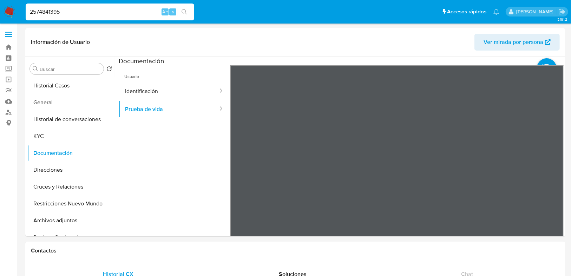
drag, startPoint x: 63, startPoint y: 14, endPoint x: 22, endPoint y: 9, distance: 41.4
click at [22, 9] on ul "Pausado Ver notificaciones 2574841395 Alt s Accesos rápidos Presiona las siguie…" at bounding box center [262, 12] width 481 height 18
paste input "• 1843506571"
click at [43, 13] on input "• 1843506571" at bounding box center [110, 11] width 169 height 9
click at [42, 12] on input "• 1843506571" at bounding box center [110, 11] width 169 height 9
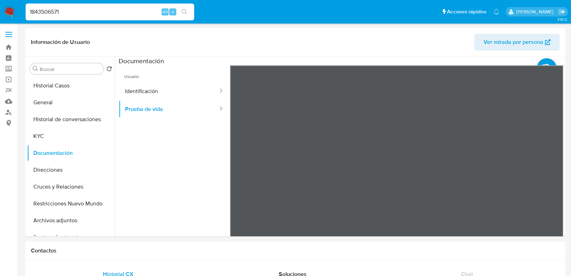
type input "1843506571"
click at [183, 11] on icon "search-icon" at bounding box center [185, 12] width 6 height 6
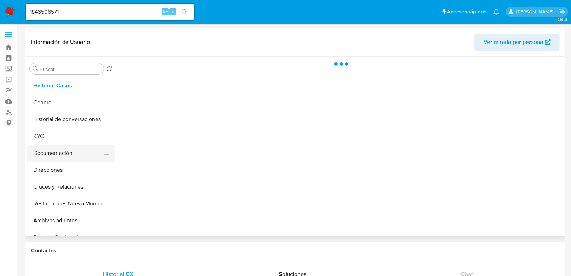
click at [63, 158] on button "Documentación" at bounding box center [68, 153] width 82 height 17
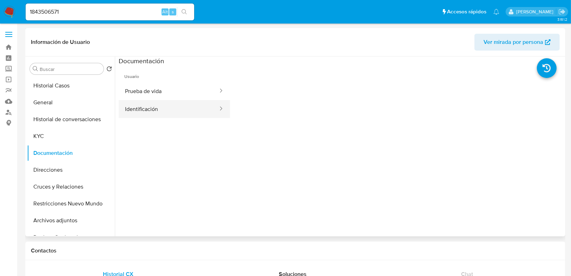
select select "10"
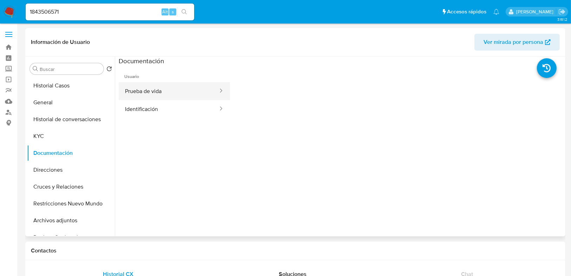
click at [150, 93] on button "Prueba de vida" at bounding box center [169, 91] width 100 height 18
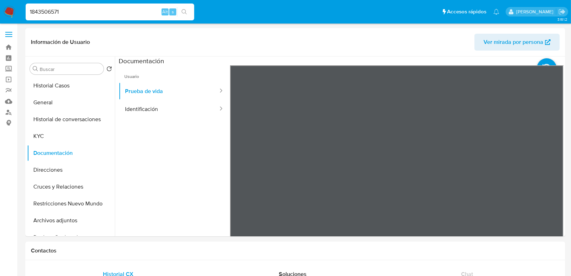
drag, startPoint x: 69, startPoint y: 11, endPoint x: 84, endPoint y: 21, distance: 18.4
click at [4, 12] on nav "Pausado Ver notificaciones 1843506571 Alt s Accesos rápidos Presiona las siguie…" at bounding box center [285, 12] width 571 height 24
paste input "• 2413340163"
click at [40, 12] on input "• 2413340163" at bounding box center [110, 11] width 169 height 9
type input "2413340163"
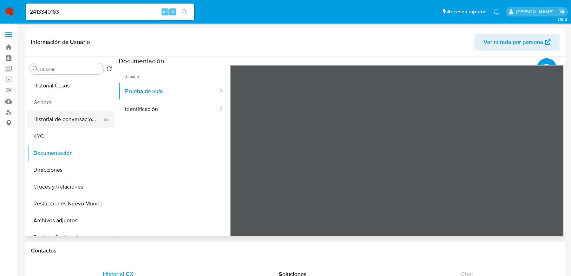
drag, startPoint x: 185, startPoint y: 10, endPoint x: 104, endPoint y: 127, distance: 141.9
click at [184, 10] on icon "search-icon" at bounding box center [185, 12] width 6 height 6
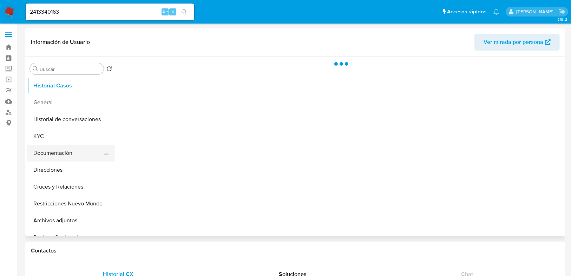
click at [56, 155] on button "Documentación" at bounding box center [68, 153] width 82 height 17
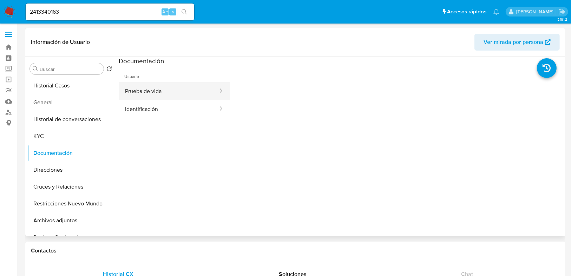
select select "10"
click at [142, 93] on button "Prueba de vida" at bounding box center [169, 91] width 100 height 18
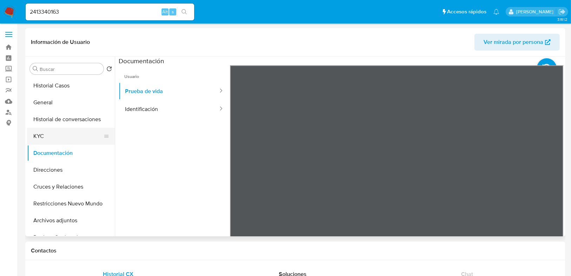
click at [50, 136] on button "KYC" at bounding box center [68, 136] width 82 height 17
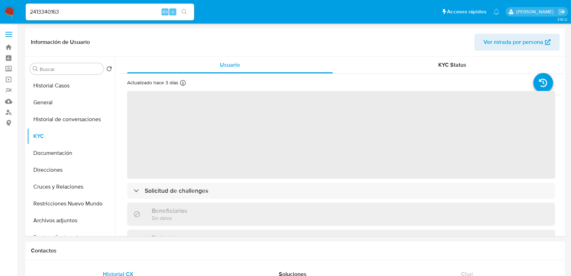
click at [8, 10] on img at bounding box center [10, 12] width 12 height 12
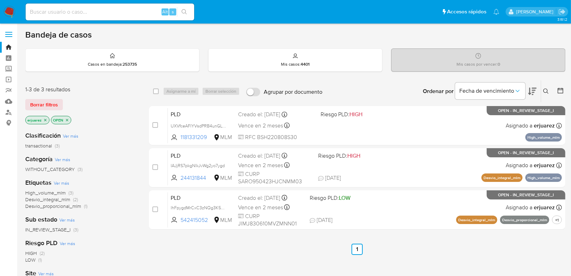
drag, startPoint x: 67, startPoint y: 10, endPoint x: 75, endPoint y: 12, distance: 8.0
click at [67, 10] on input at bounding box center [110, 11] width 169 height 9
paste input "1782804898"
type input "1782804898"
drag, startPoint x: 186, startPoint y: 10, endPoint x: 151, endPoint y: 10, distance: 34.4
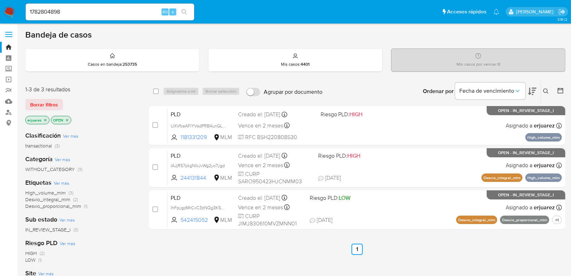
click at [186, 9] on icon "search-icon" at bounding box center [185, 12] width 6 height 6
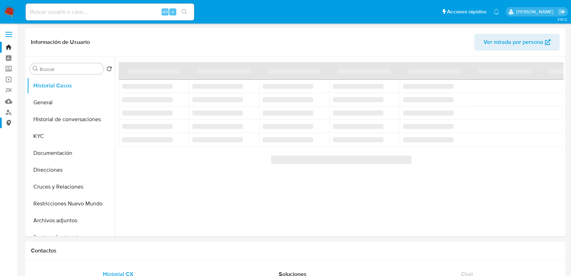
select select "10"
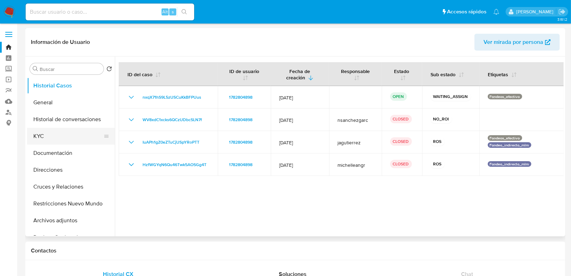
click at [41, 136] on button "KYC" at bounding box center [68, 136] width 82 height 17
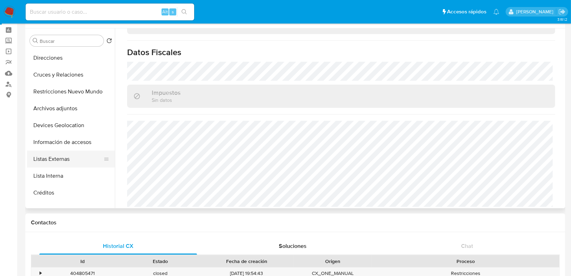
scroll to position [84, 0]
drag, startPoint x: 67, startPoint y: 159, endPoint x: 110, endPoint y: 150, distance: 43.1
click at [67, 159] on button "Listas Externas" at bounding box center [68, 158] width 82 height 17
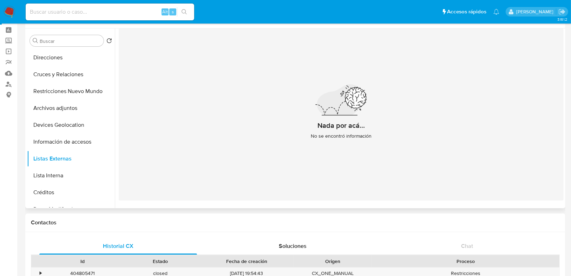
scroll to position [0, 0]
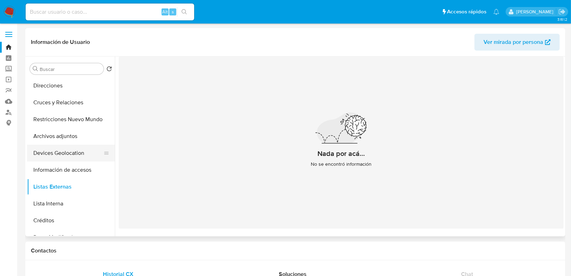
click at [39, 155] on button "Devices Geolocation" at bounding box center [68, 153] width 82 height 17
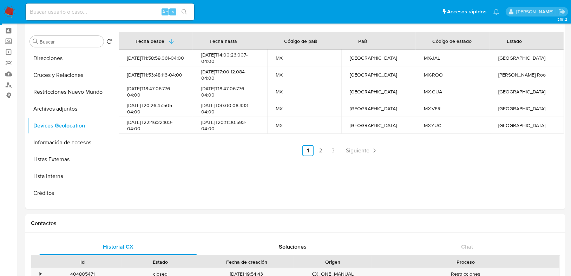
scroll to position [84, 0]
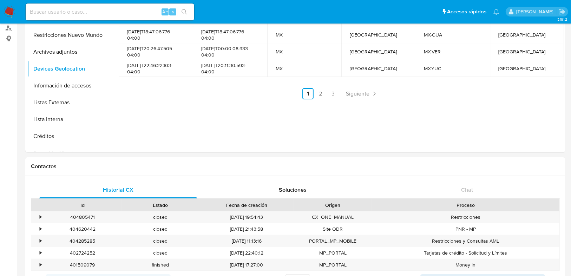
drag, startPoint x: 316, startPoint y: 93, endPoint x: 337, endPoint y: 106, distance: 24.0
click at [316, 93] on link "2" at bounding box center [320, 93] width 11 height 11
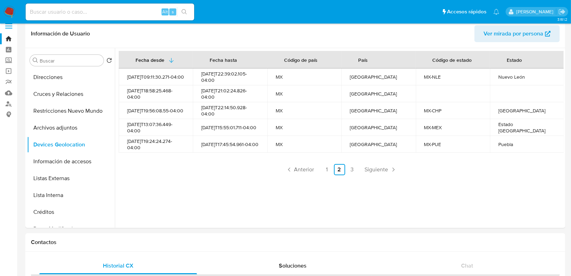
scroll to position [0, 0]
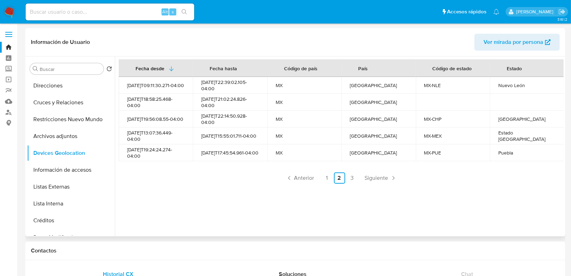
click at [348, 179] on link "3" at bounding box center [352, 178] width 11 height 11
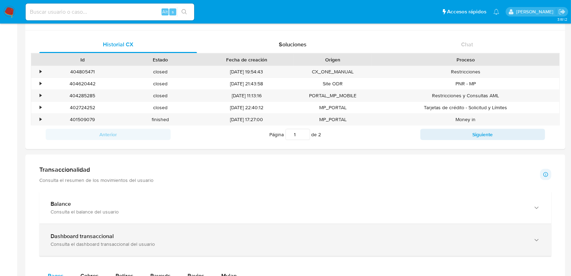
scroll to position [309, 0]
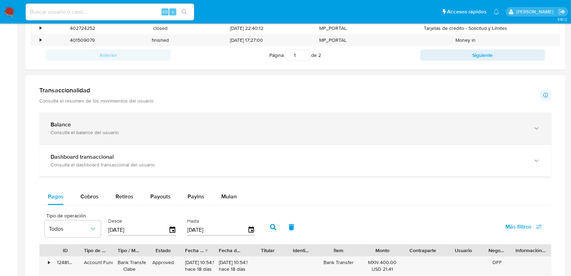
click at [86, 115] on div "Balance Consulta el balance del usuario" at bounding box center [295, 128] width 512 height 32
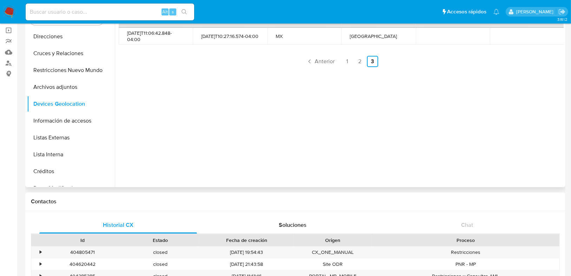
scroll to position [0, 0]
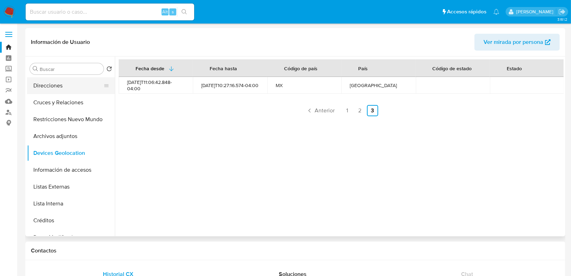
click at [65, 89] on button "Direcciones" at bounding box center [68, 85] width 82 height 17
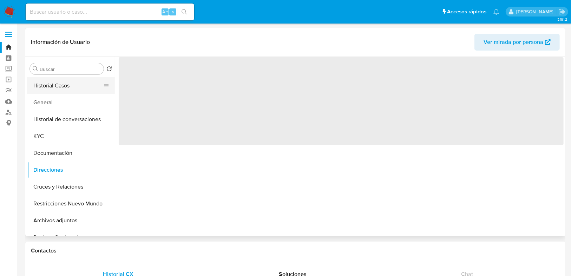
drag, startPoint x: 72, startPoint y: 86, endPoint x: 50, endPoint y: 83, distance: 22.7
click at [71, 86] on button "Historial Casos" at bounding box center [68, 85] width 82 height 17
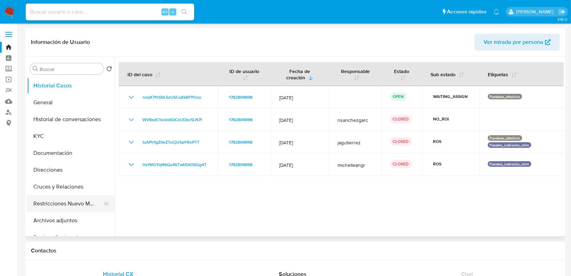
click at [68, 201] on button "Restricciones Nuevo Mundo" at bounding box center [68, 203] width 82 height 17
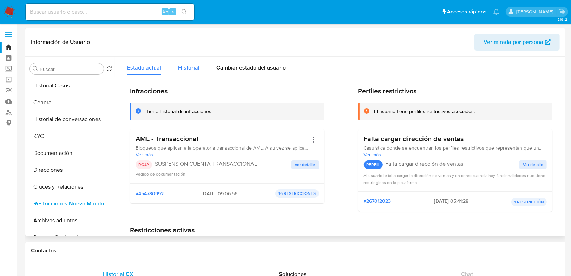
click at [189, 66] on span "Historial" at bounding box center [188, 68] width 21 height 8
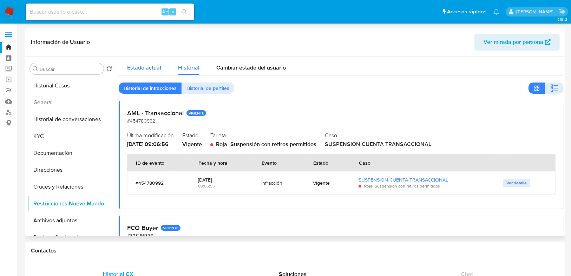
click at [145, 69] on span "Estado actual" at bounding box center [144, 68] width 34 height 8
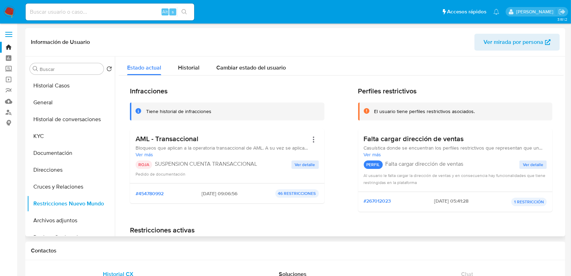
drag, startPoint x: 215, startPoint y: 145, endPoint x: 395, endPoint y: 181, distance: 183.5
click at [215, 145] on span "Bloqueos que aplican a la operatoria transaccional de AML. A su vez se aplican …" at bounding box center [222, 148] width 173 height 6
click at [307, 164] on span "Ver detalle" at bounding box center [305, 164] width 20 height 7
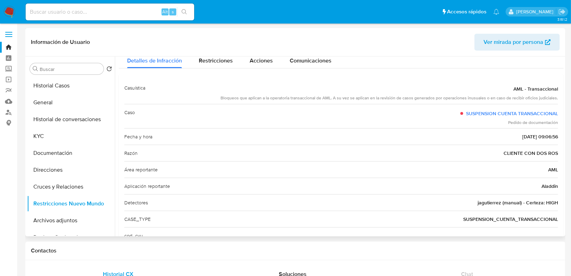
scroll to position [56, 0]
